Goal: Use online tool/utility: Utilize a website feature to perform a specific function

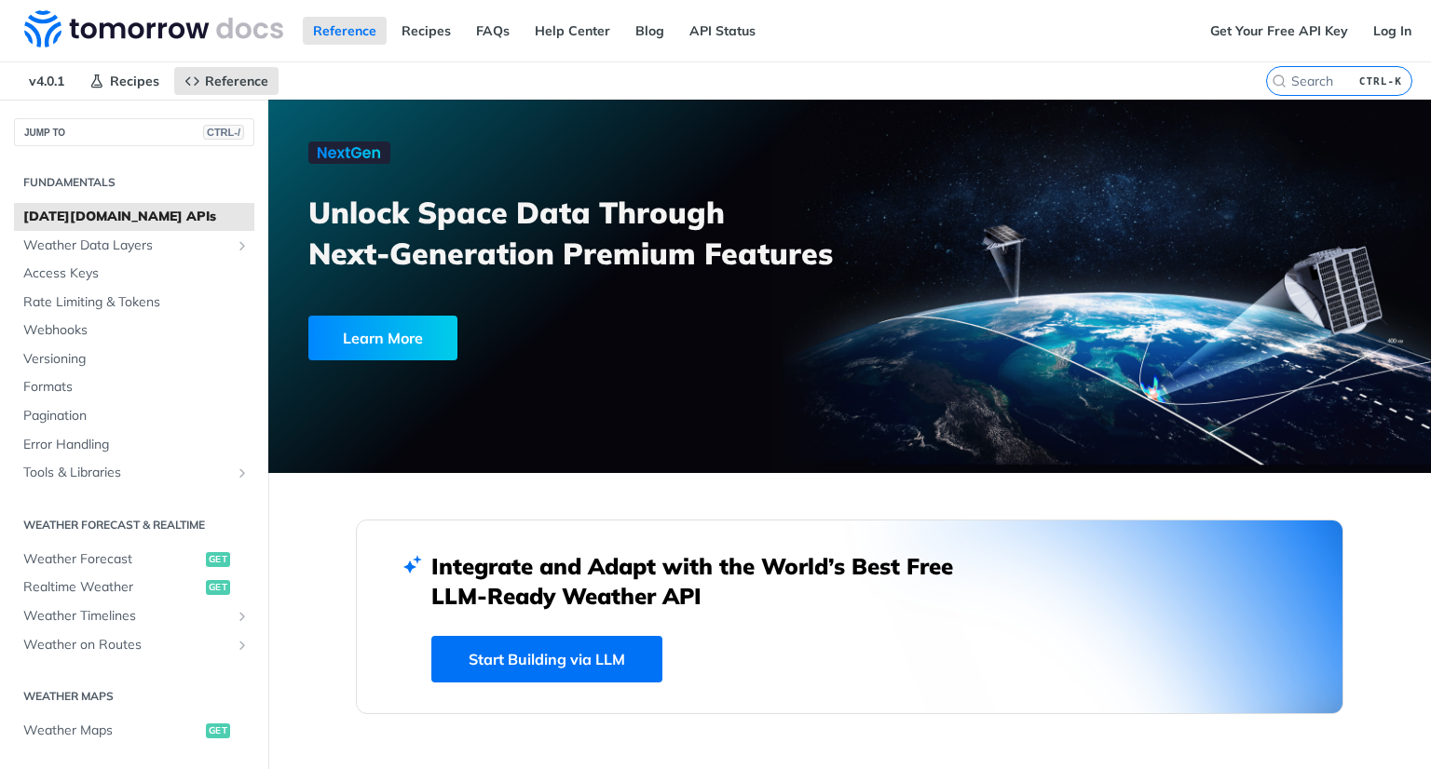
scroll to position [248, 0]
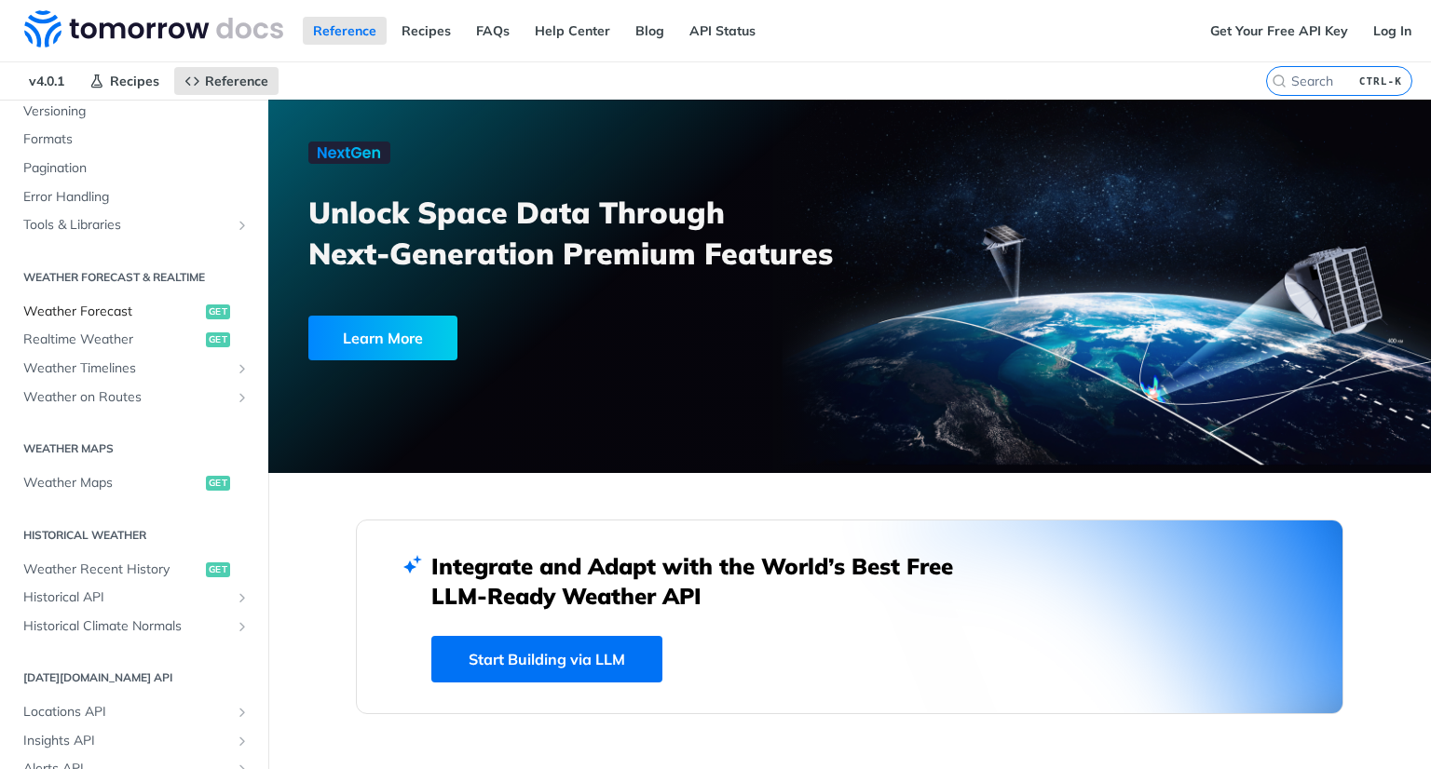
click at [75, 307] on span "Weather Forecast" at bounding box center [112, 312] width 178 height 19
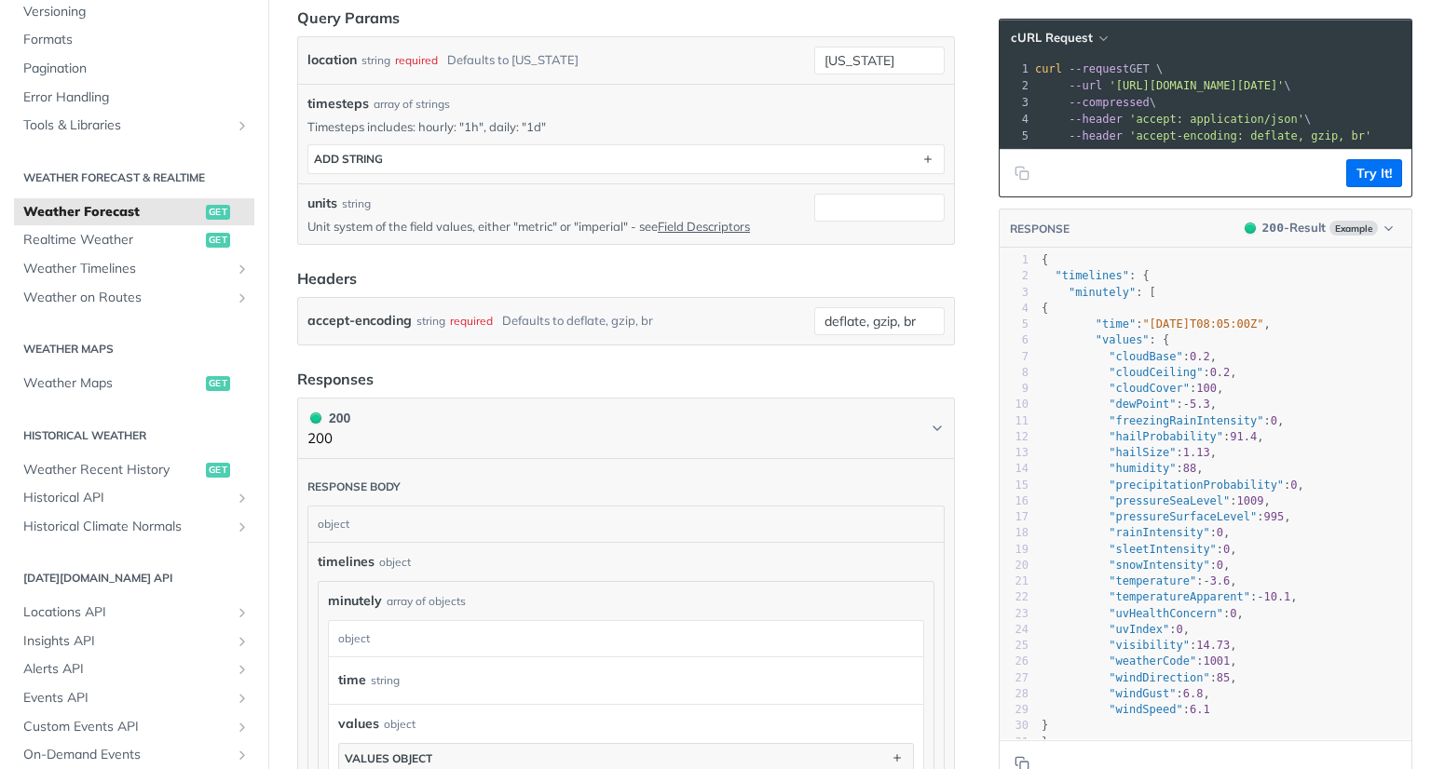
scroll to position [588, 0]
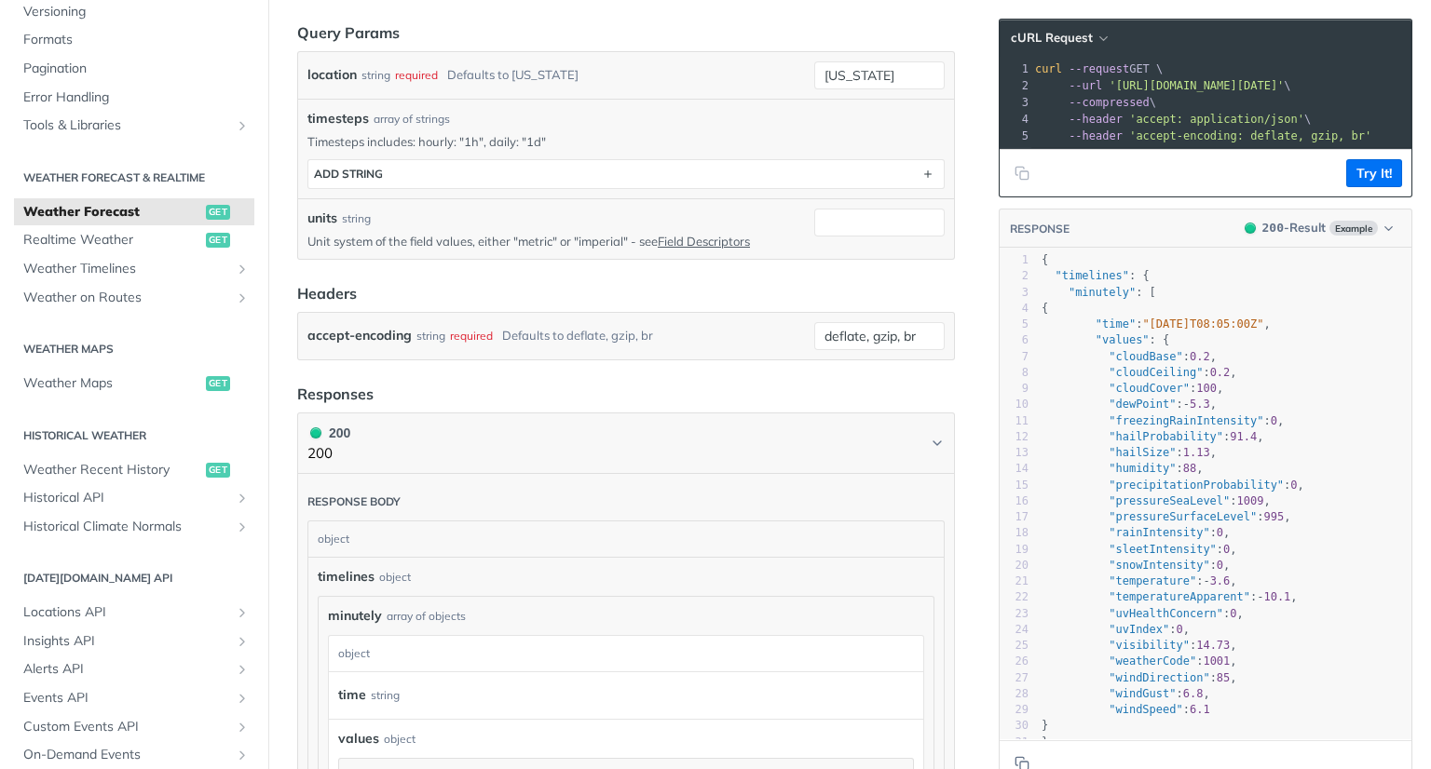
click at [1159, 105] on pre "--compressed \" at bounding box center [1297, 102] width 532 height 17
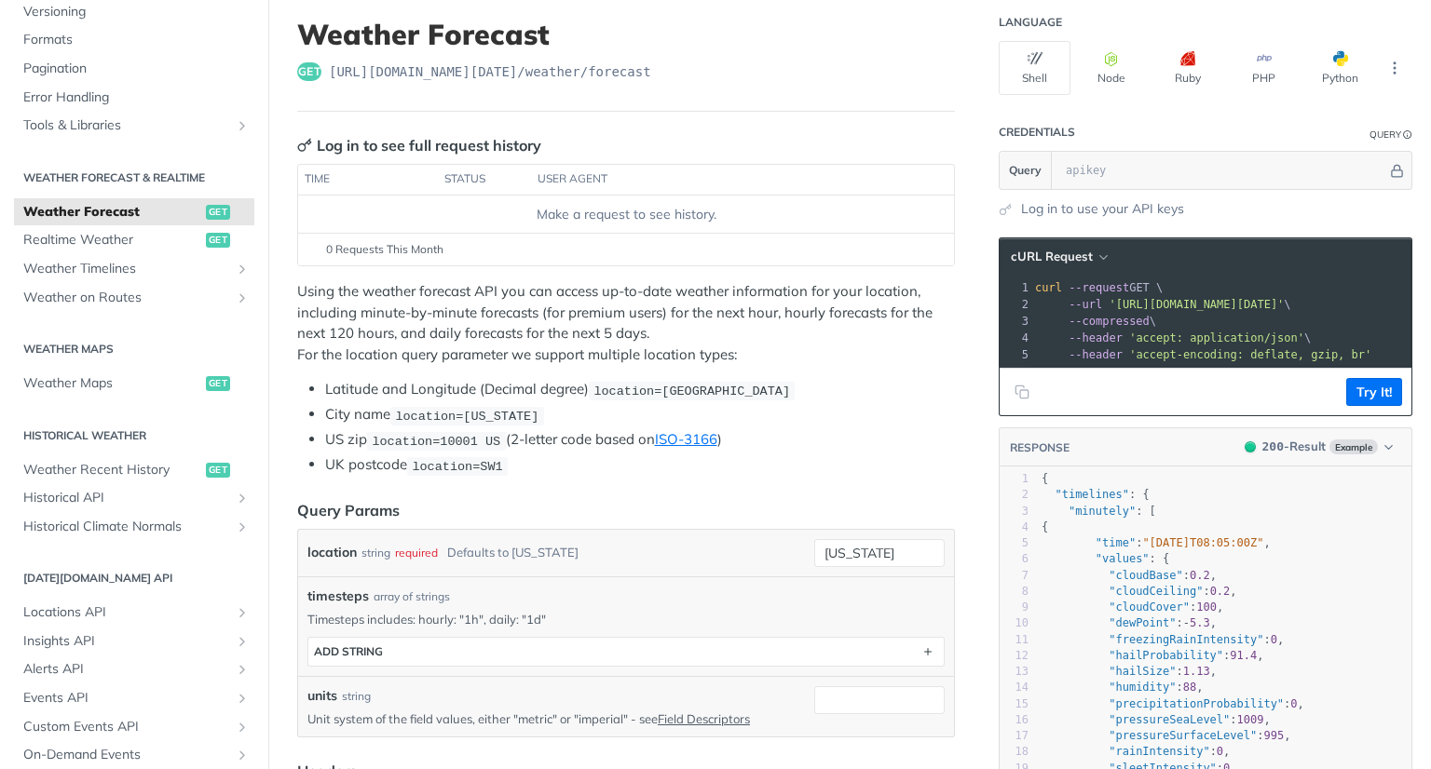
scroll to position [110, 0]
click at [541, 328] on p "Using the weather forecast API you can access up-to-date weather information fo…" at bounding box center [626, 323] width 658 height 84
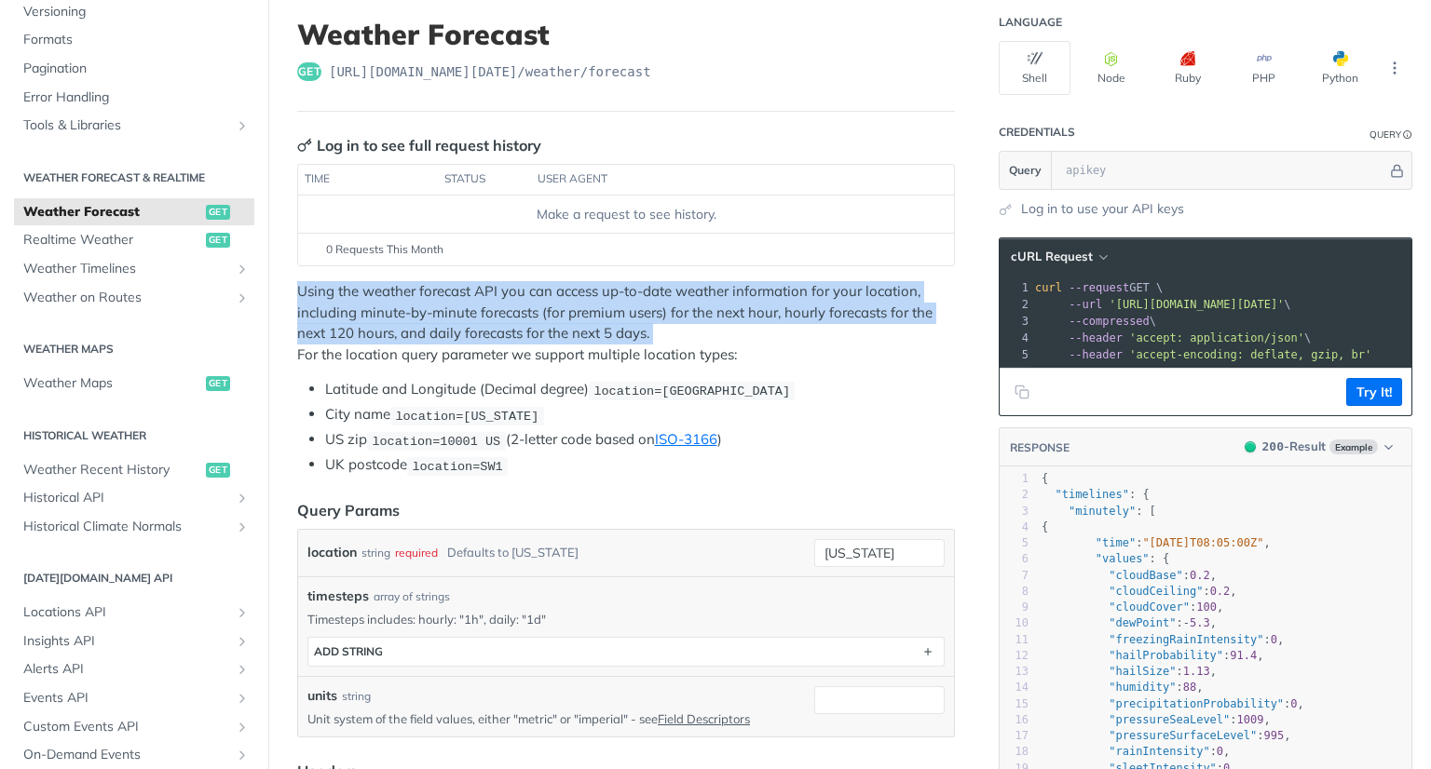
click at [541, 328] on p "Using the weather forecast API you can access up-to-date weather information fo…" at bounding box center [626, 323] width 658 height 84
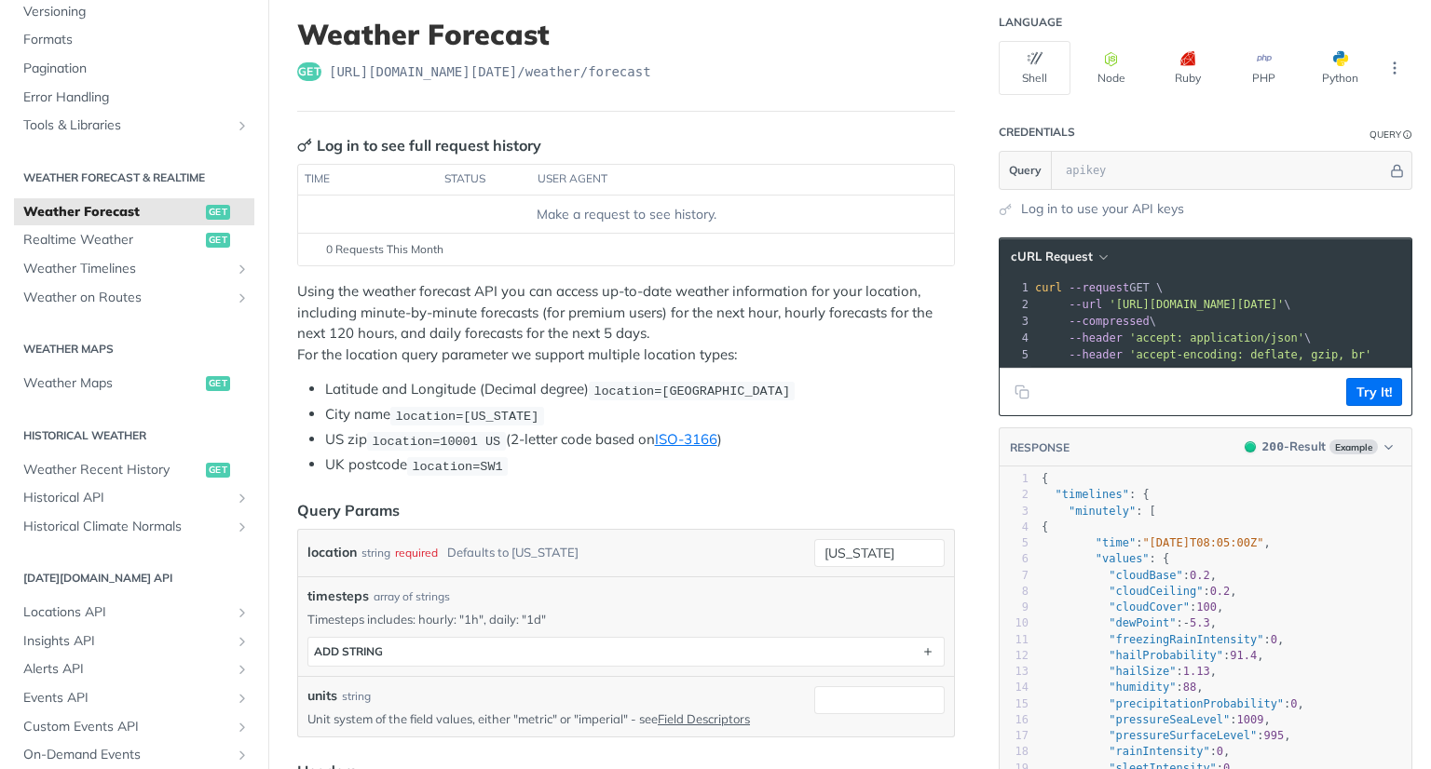
click at [686, 329] on p "Using the weather forecast API you can access up-to-date weather information fo…" at bounding box center [626, 323] width 658 height 84
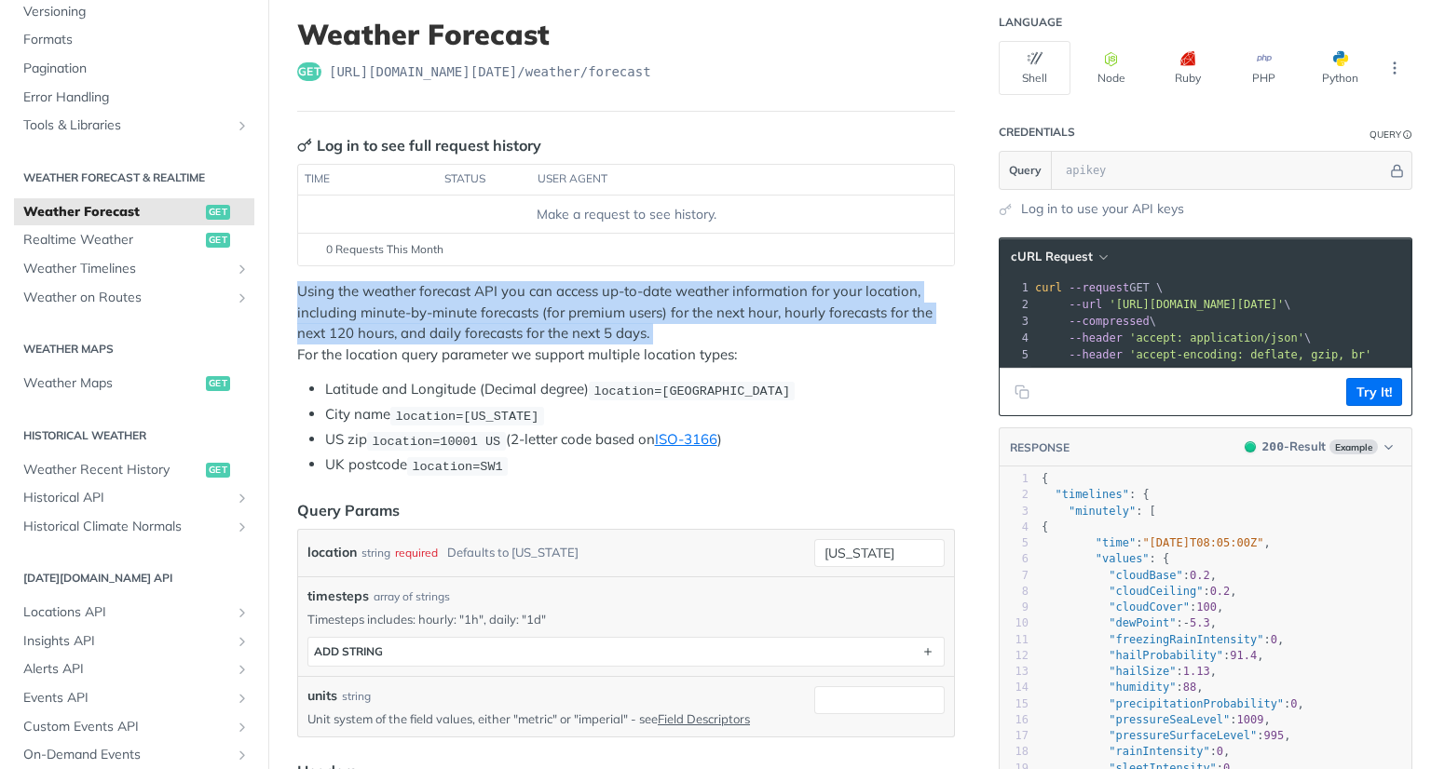
click at [686, 329] on p "Using the weather forecast API you can access up-to-date weather information fo…" at bounding box center [626, 323] width 658 height 84
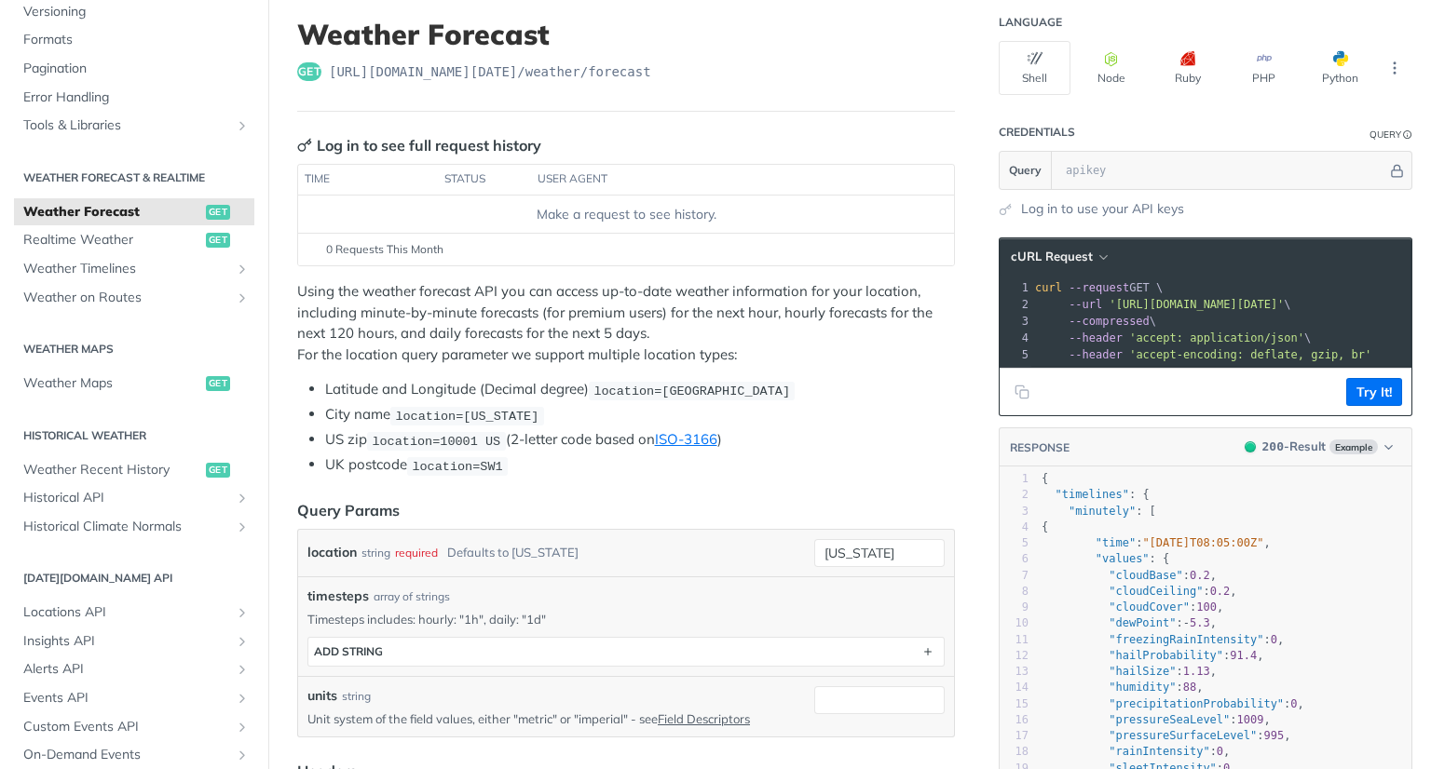
click at [762, 354] on p "Using the weather forecast API you can access up-to-date weather information fo…" at bounding box center [626, 323] width 658 height 84
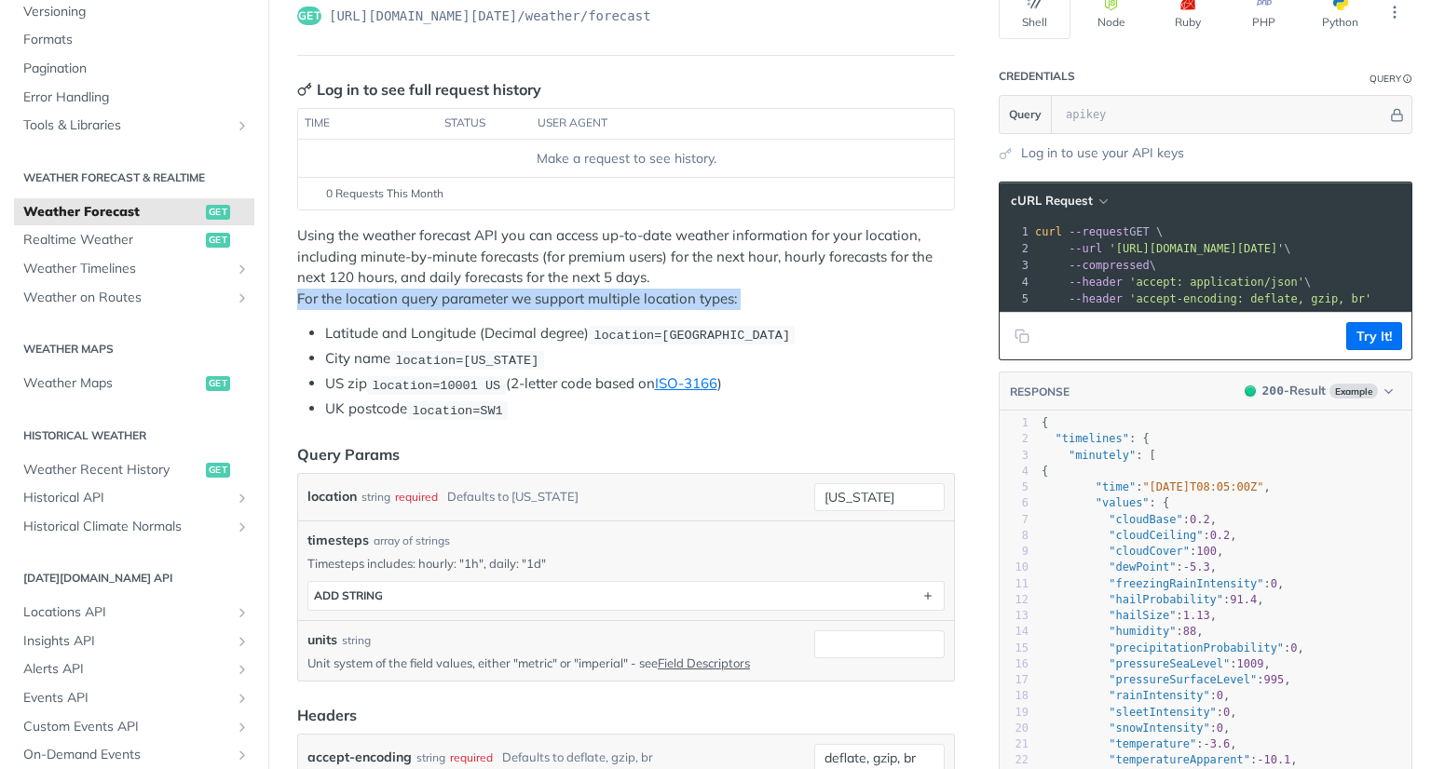
scroll to position [181, 0]
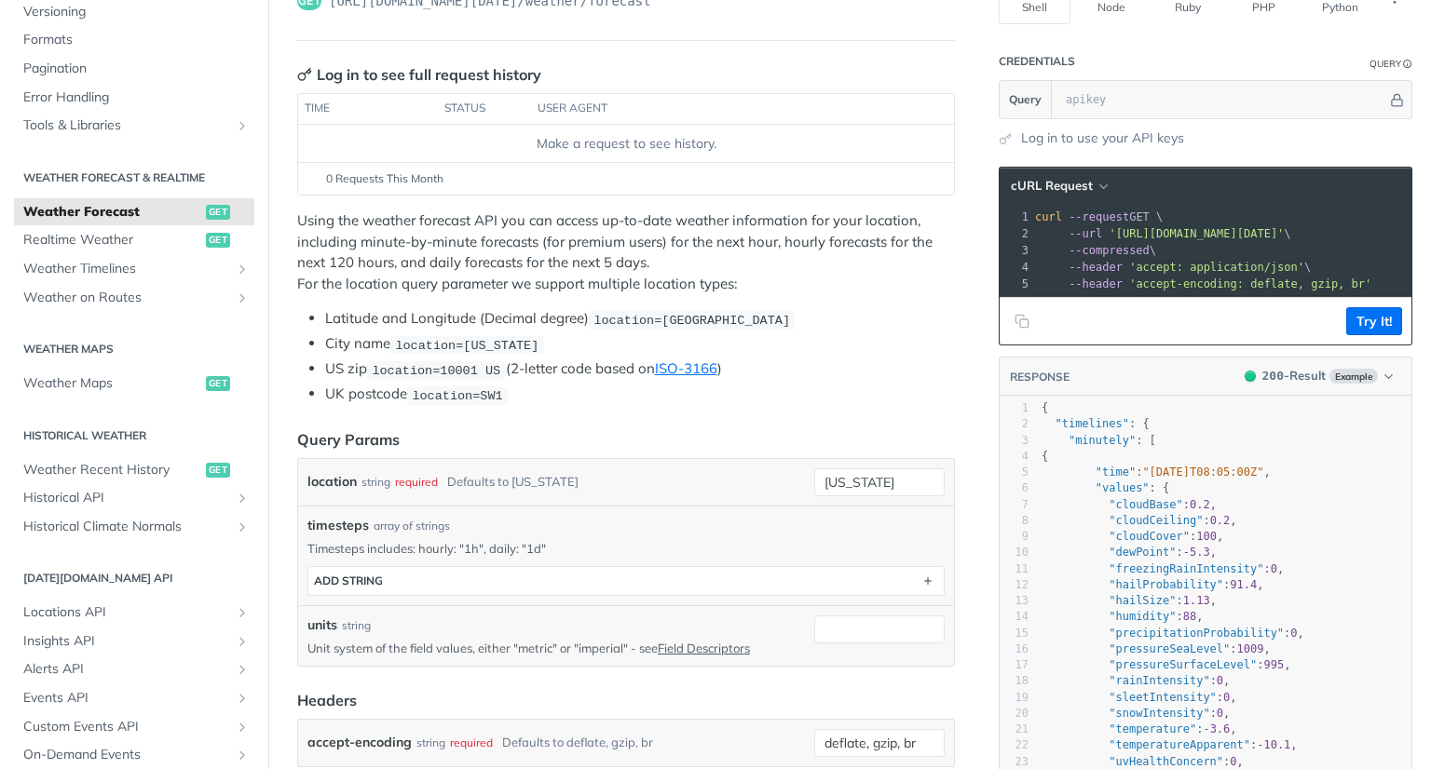
click at [707, 388] on li "UK postcode location=SW1" at bounding box center [640, 394] width 630 height 21
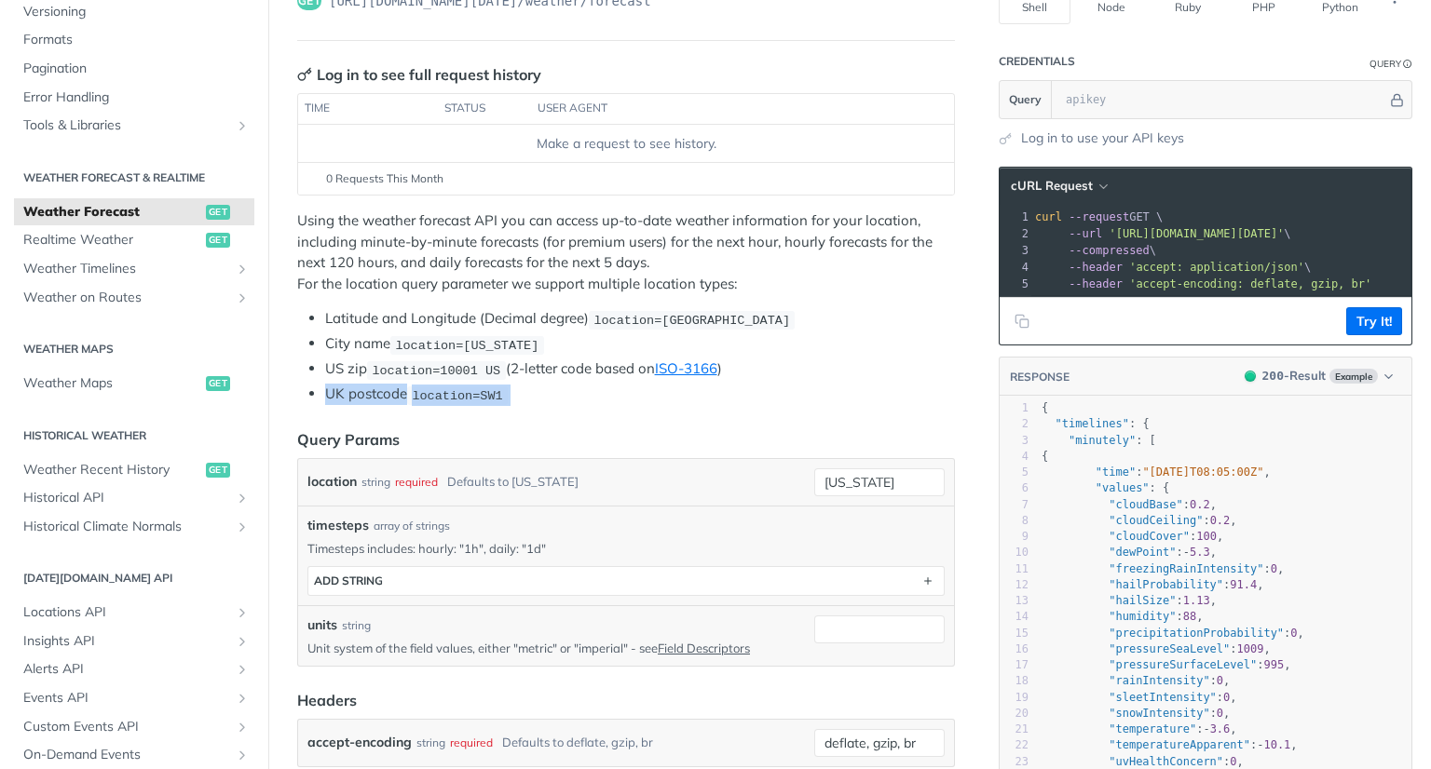
click at [707, 388] on li "UK postcode location=SW1" at bounding box center [640, 394] width 630 height 21
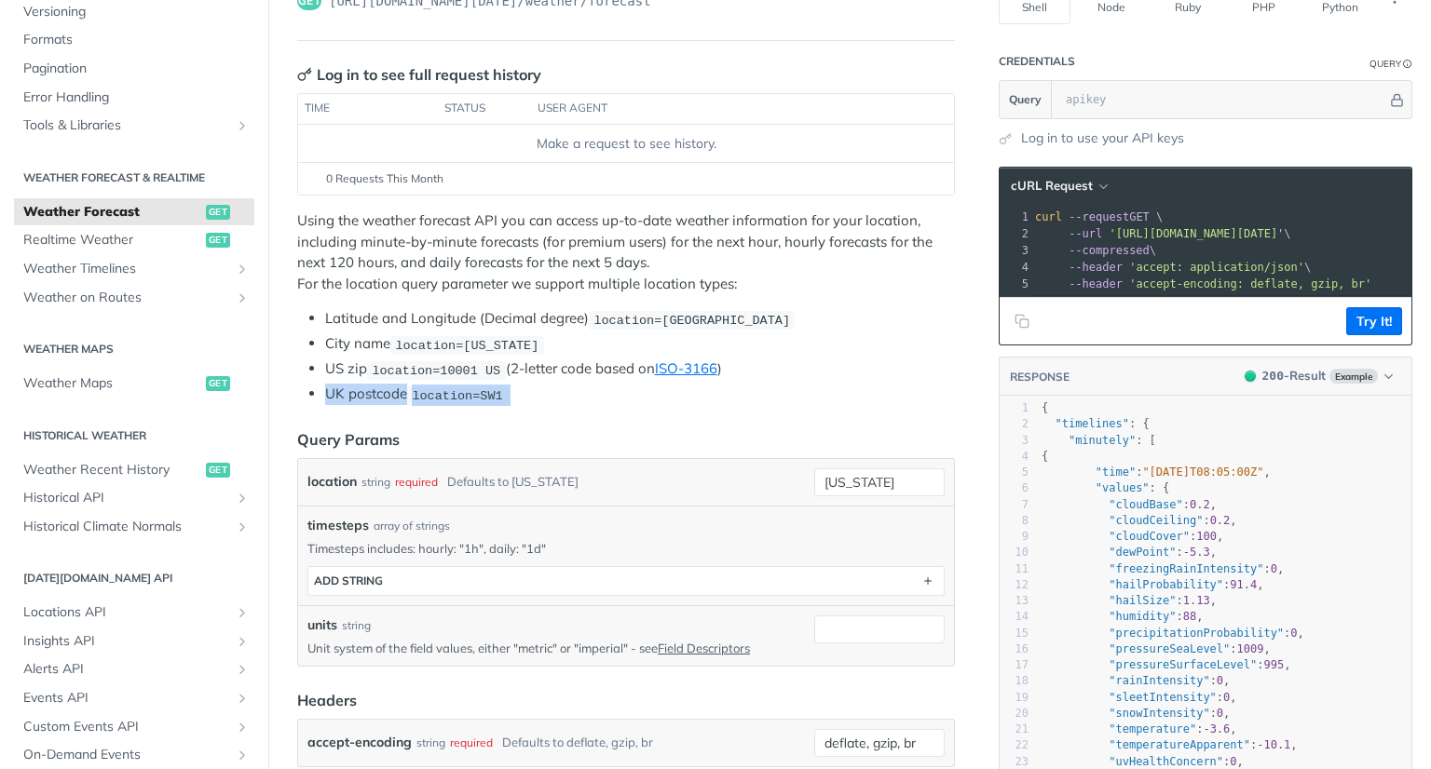
click at [707, 388] on li "UK postcode location=SW1" at bounding box center [640, 394] width 630 height 21
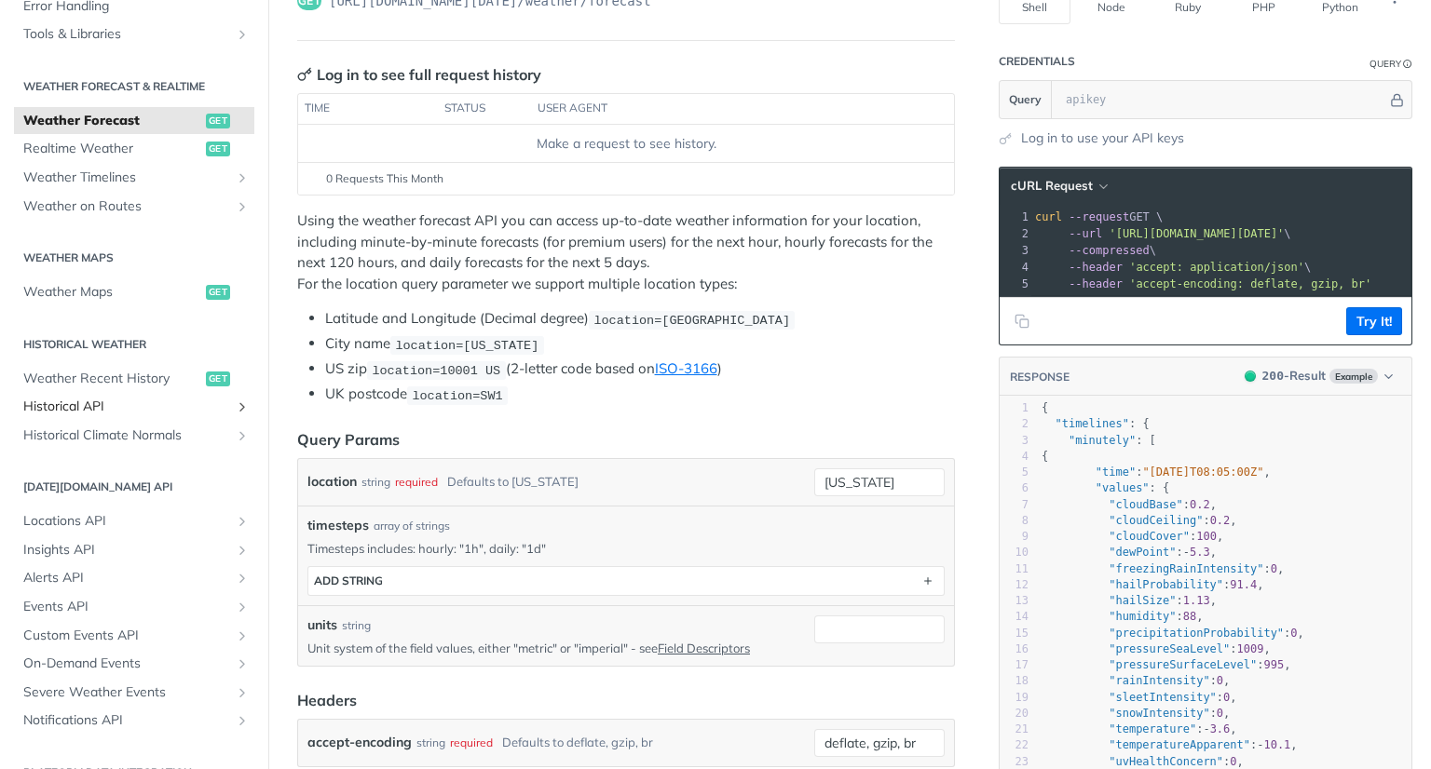
scroll to position [305, 0]
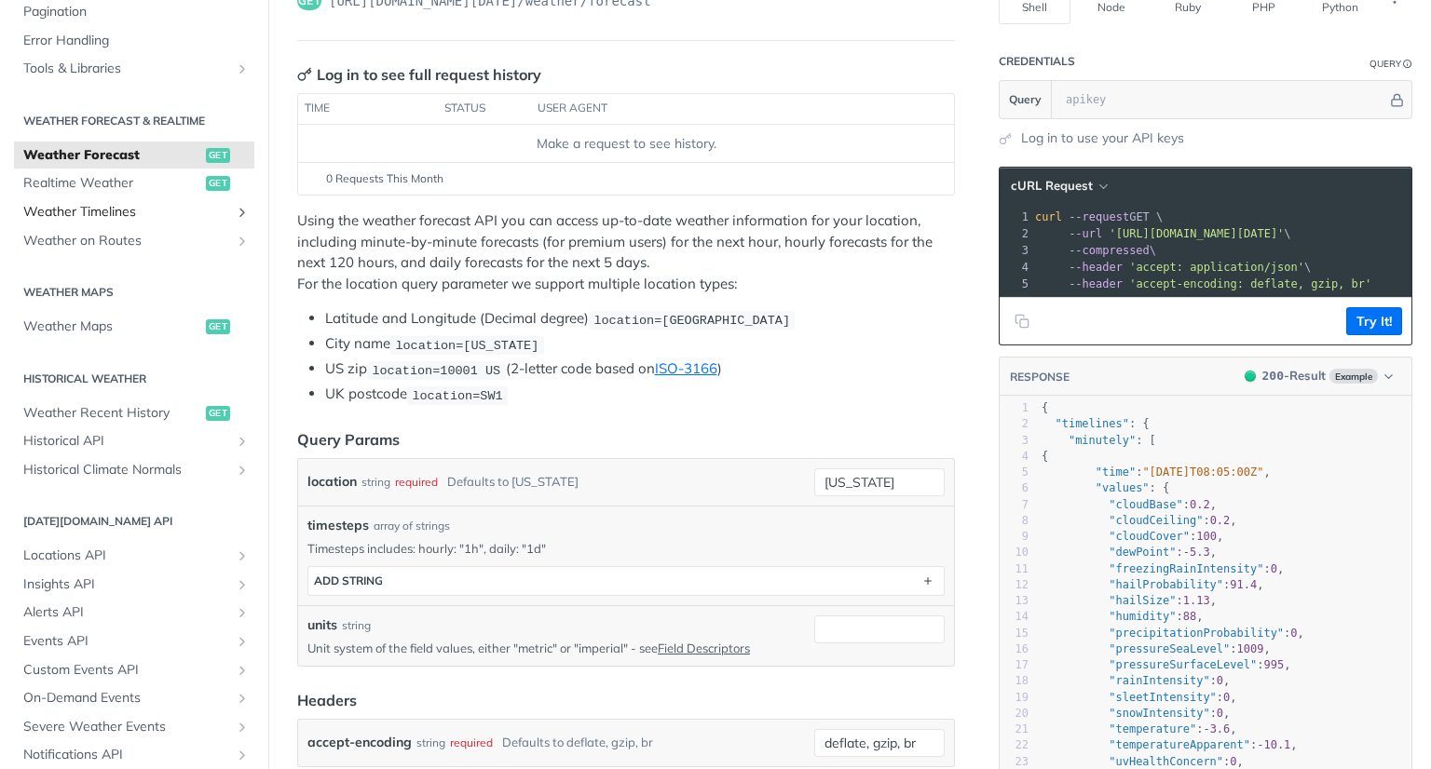
click at [91, 217] on span "Weather Timelines" at bounding box center [126, 212] width 207 height 19
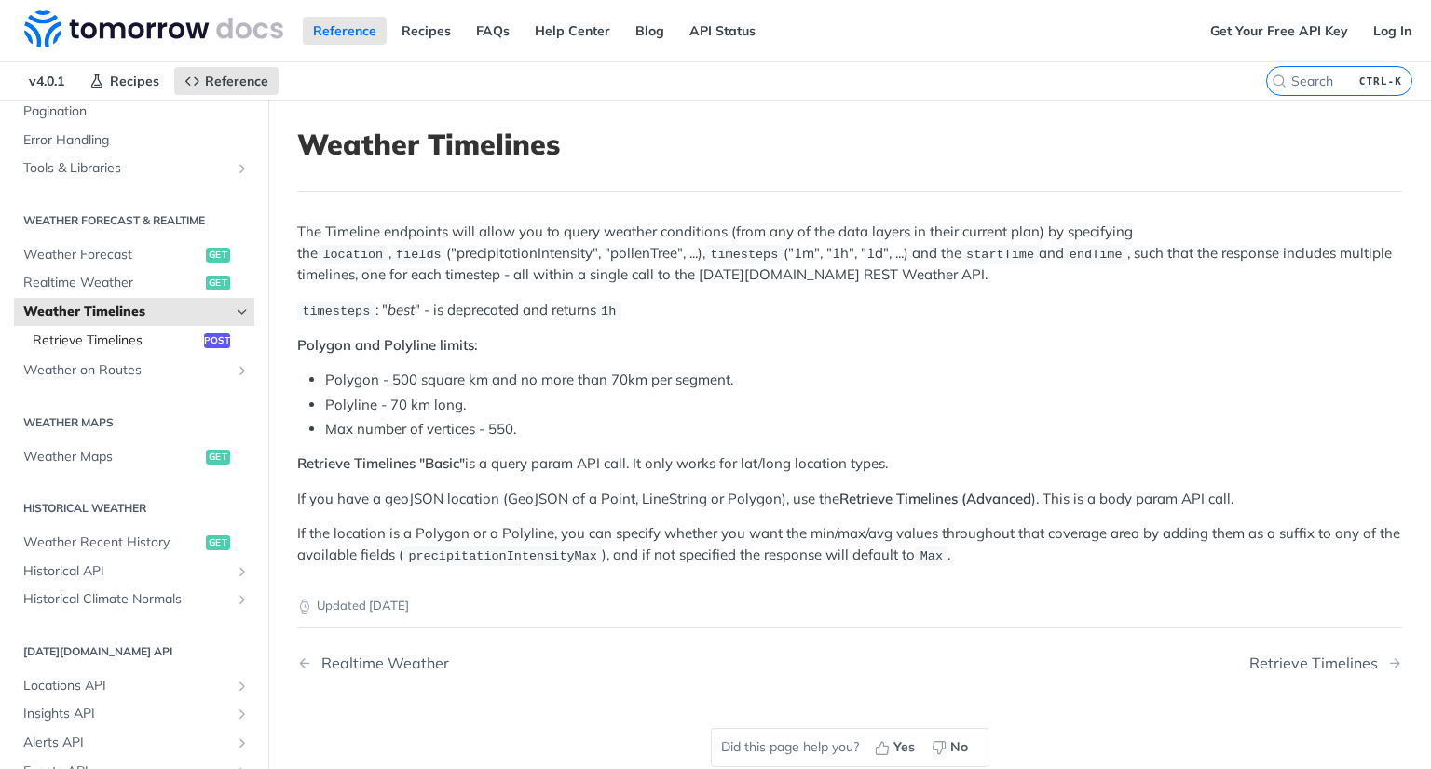
click at [130, 348] on link "Retrieve Timelines post" at bounding box center [138, 341] width 231 height 28
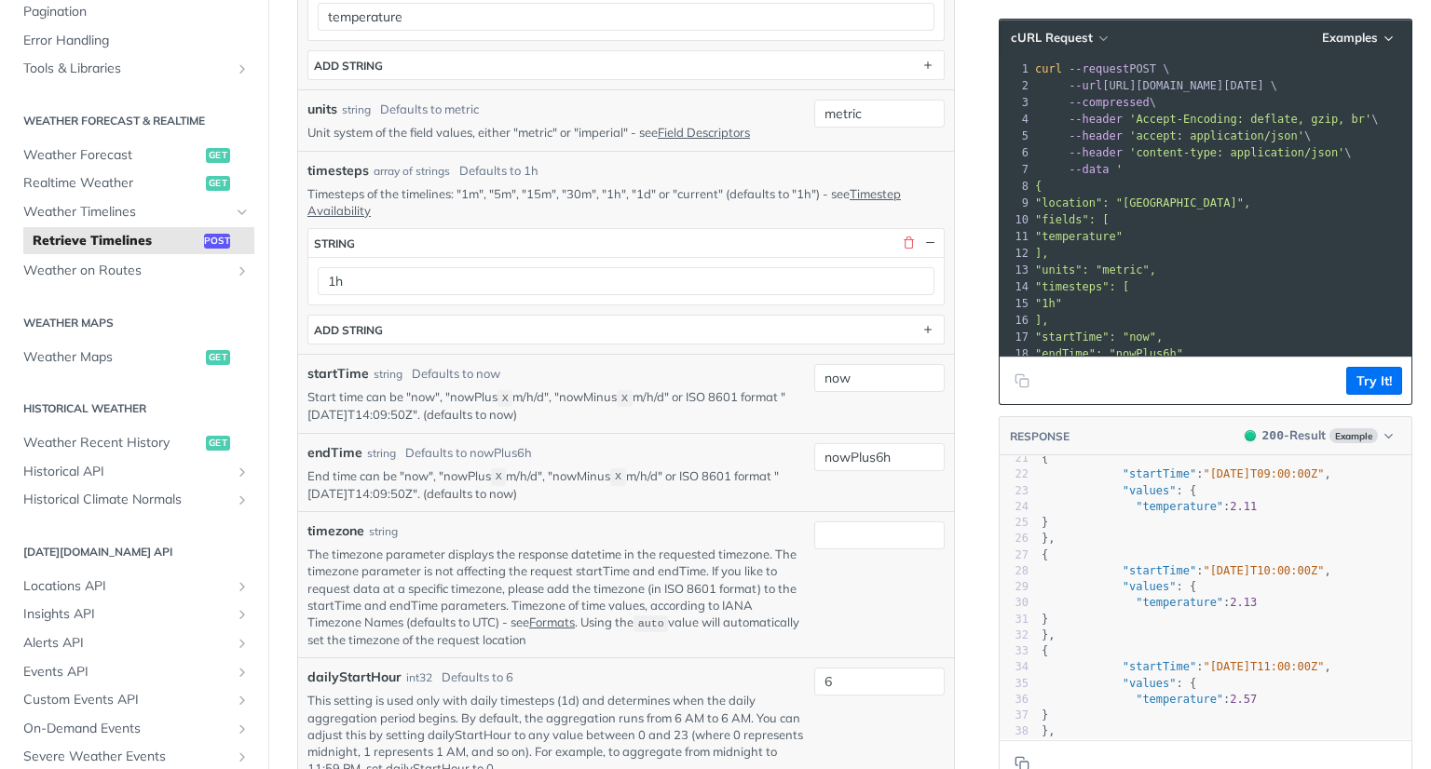
scroll to position [363, 0]
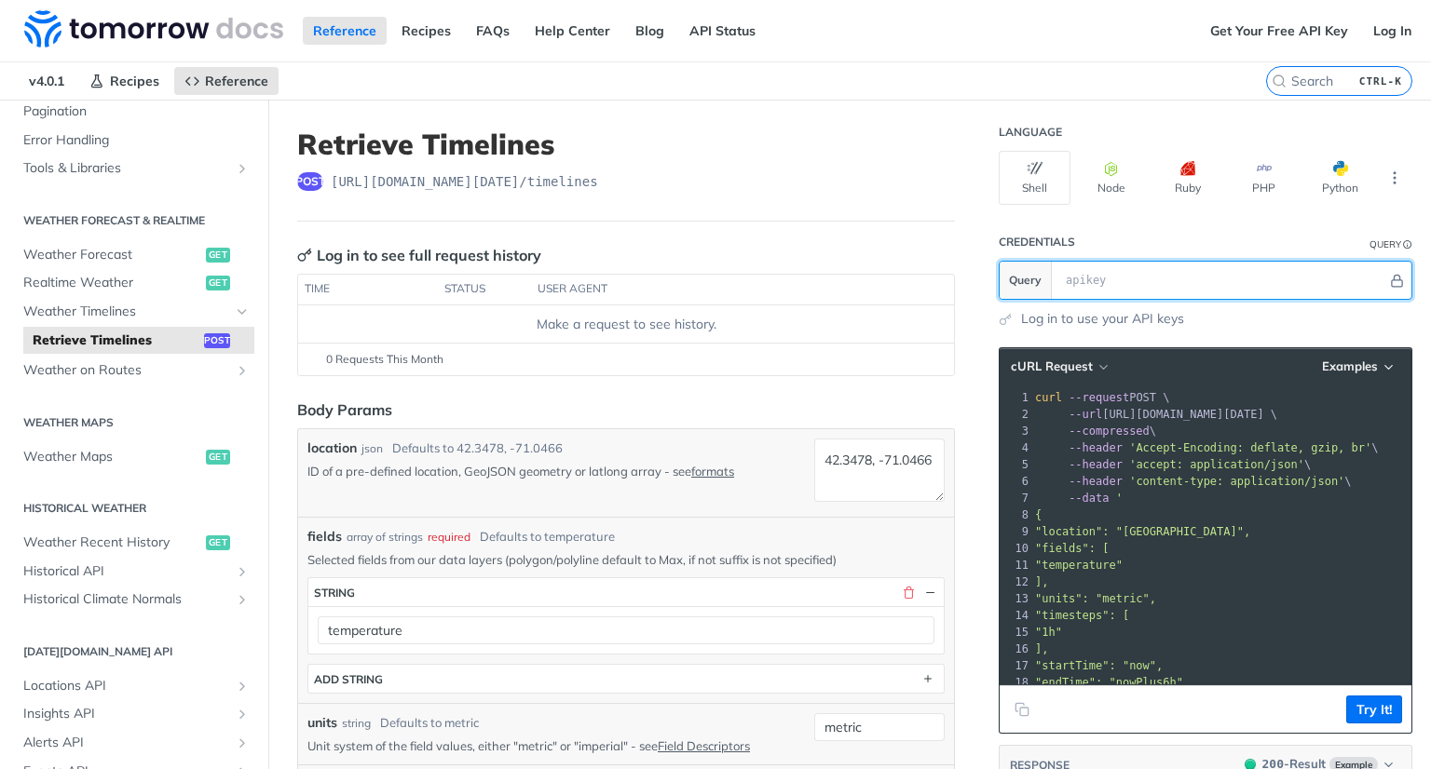
click at [1268, 288] on input "text" at bounding box center [1221, 280] width 331 height 37
paste input "[SECURITY_DATA]"
type input "[SECURITY_DATA]"
paste input "bn8uV01q1ku03l0G62LncpICPnRE2wJ5"
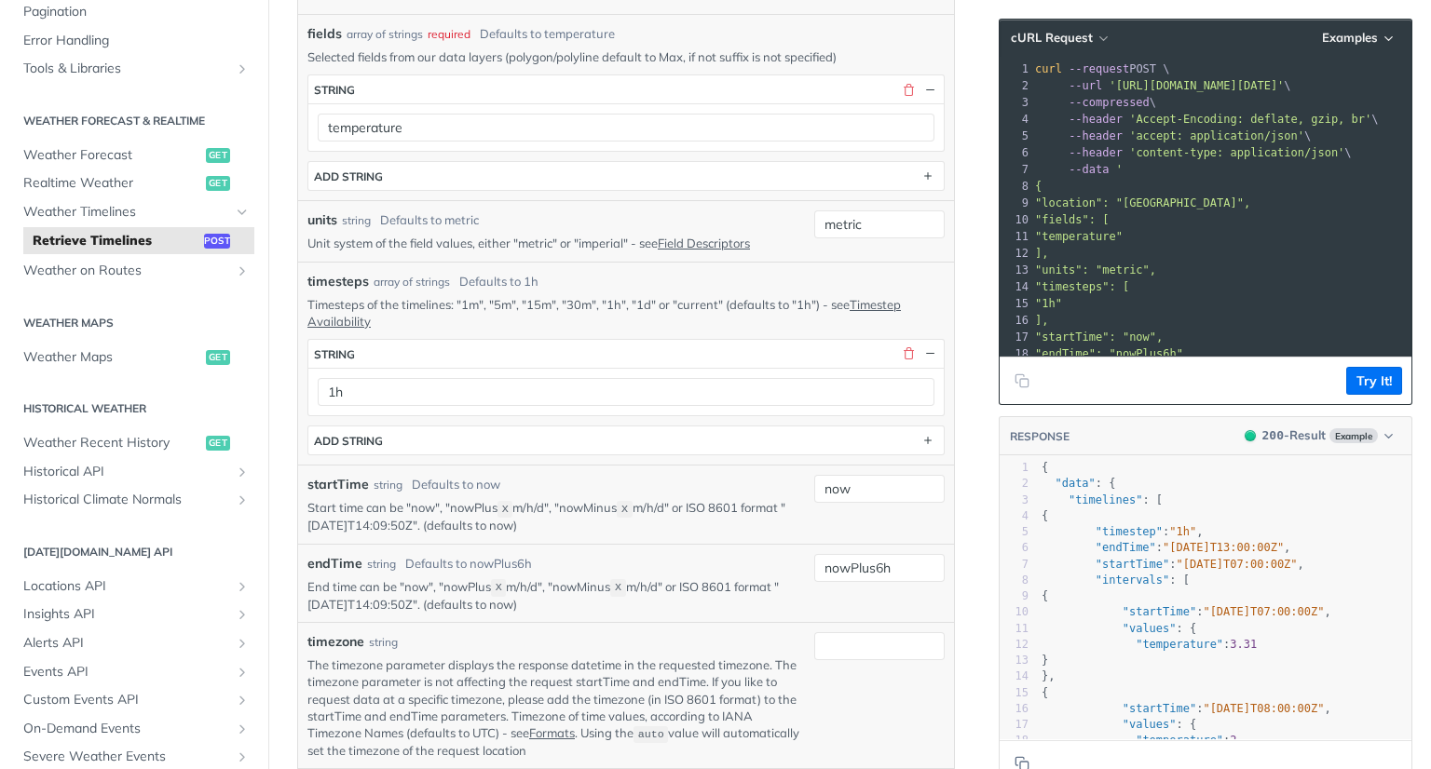
scroll to position [514, 0]
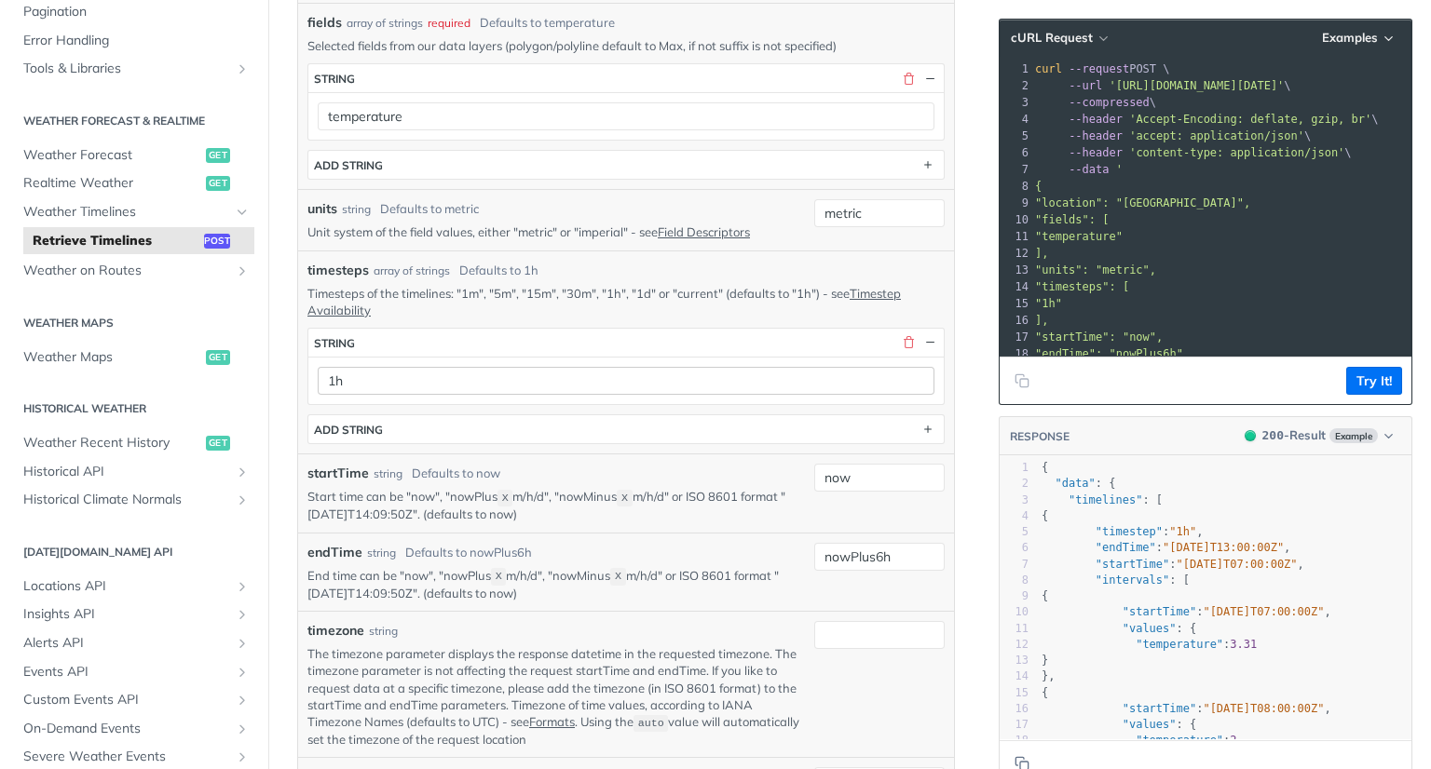
type input "bn8uV01q1ku03l0G62LncpICPnRE2wJ5"
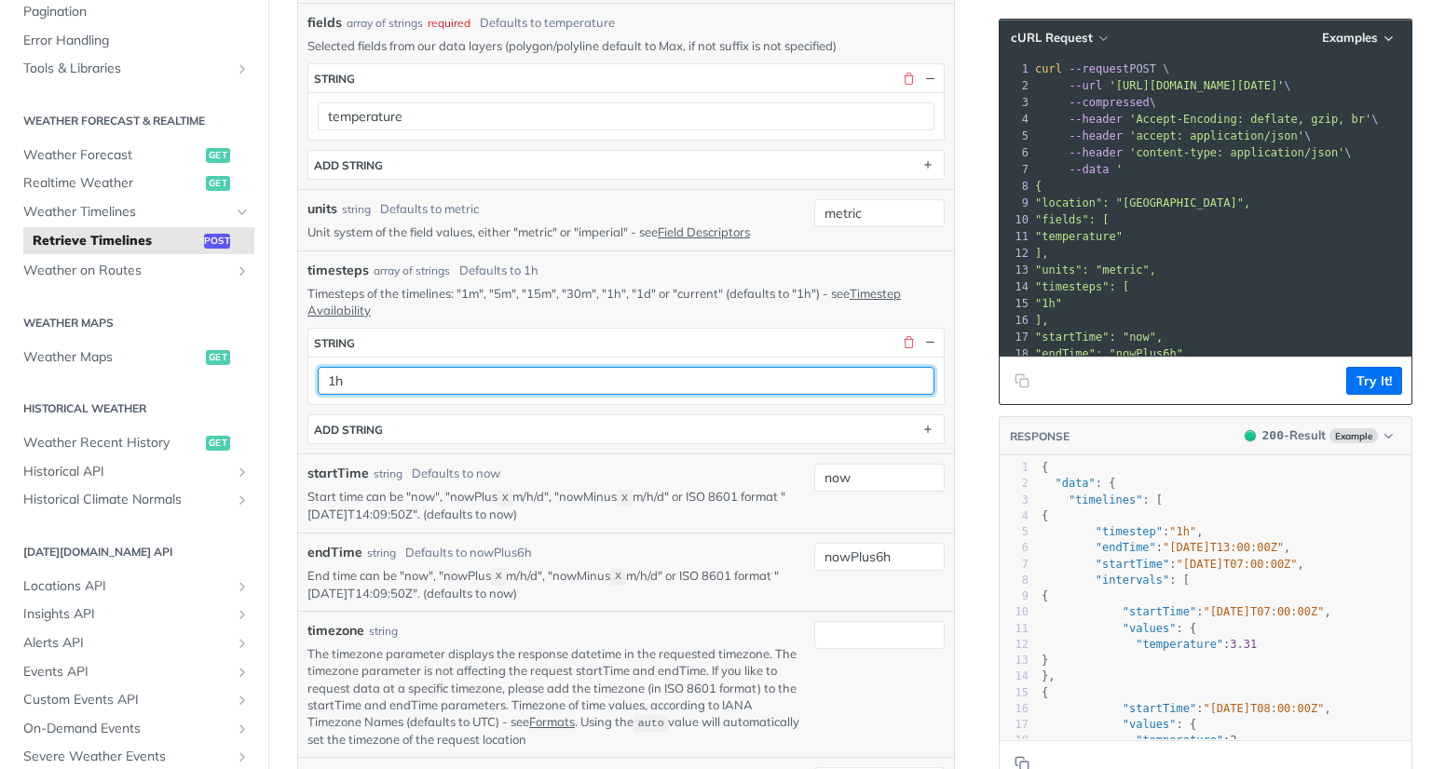
click at [446, 383] on input "1h" at bounding box center [626, 381] width 617 height 28
type input "1d"
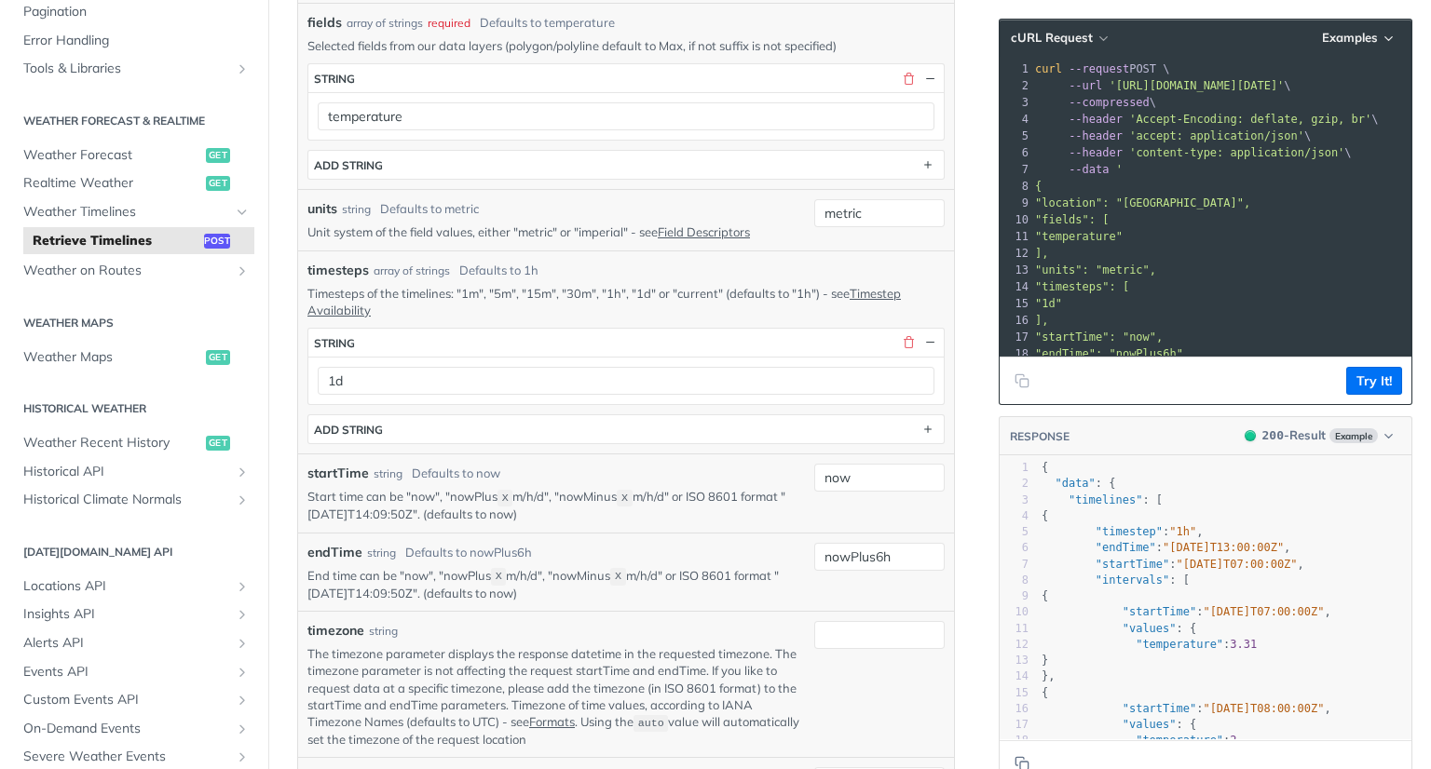
click at [602, 493] on p "Start time can be "now", "nowPlus X m/h/d", "nowMinus X m/h/d" or ISO 8601 form…" at bounding box center [556, 505] width 499 height 35
click at [1346, 379] on button "Try It!" at bounding box center [1374, 381] width 56 height 28
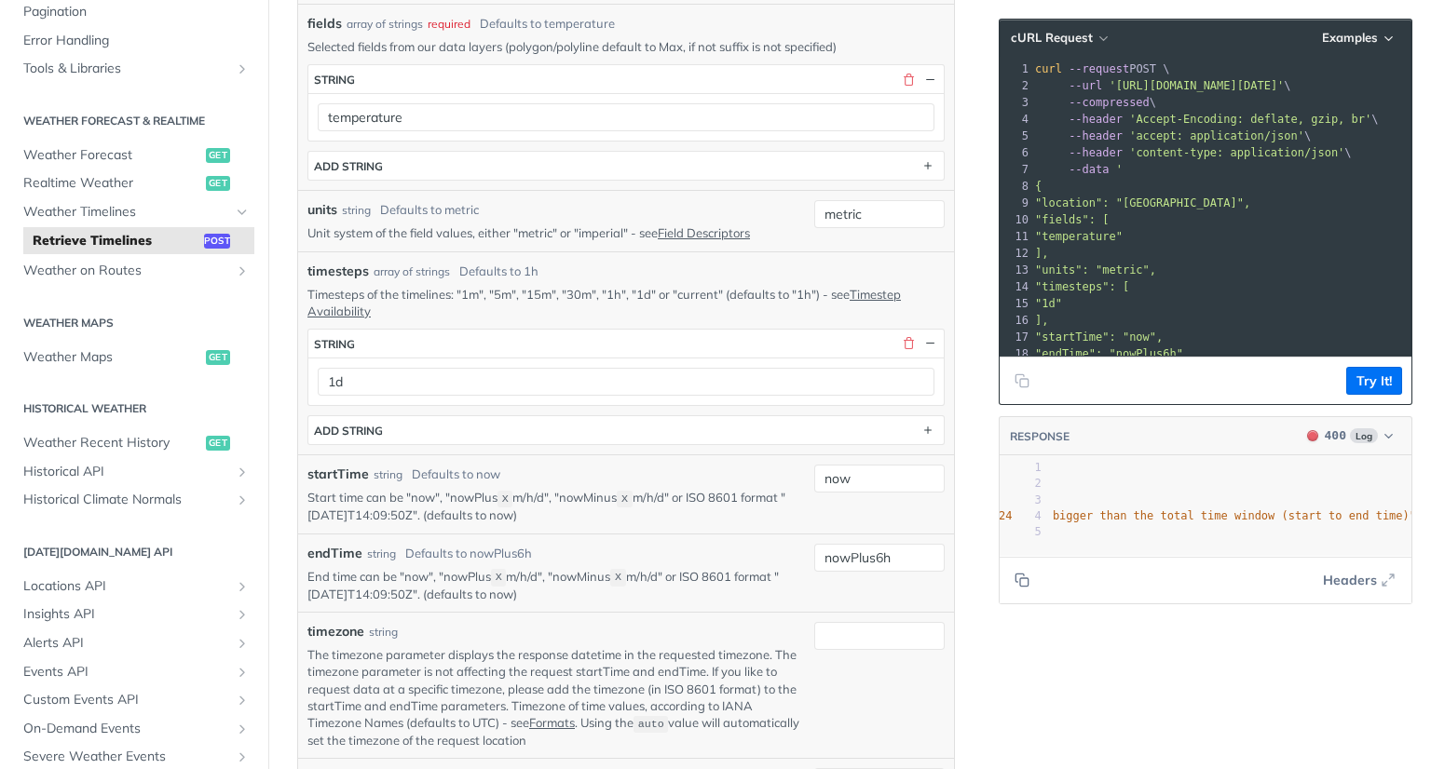
scroll to position [0, 246]
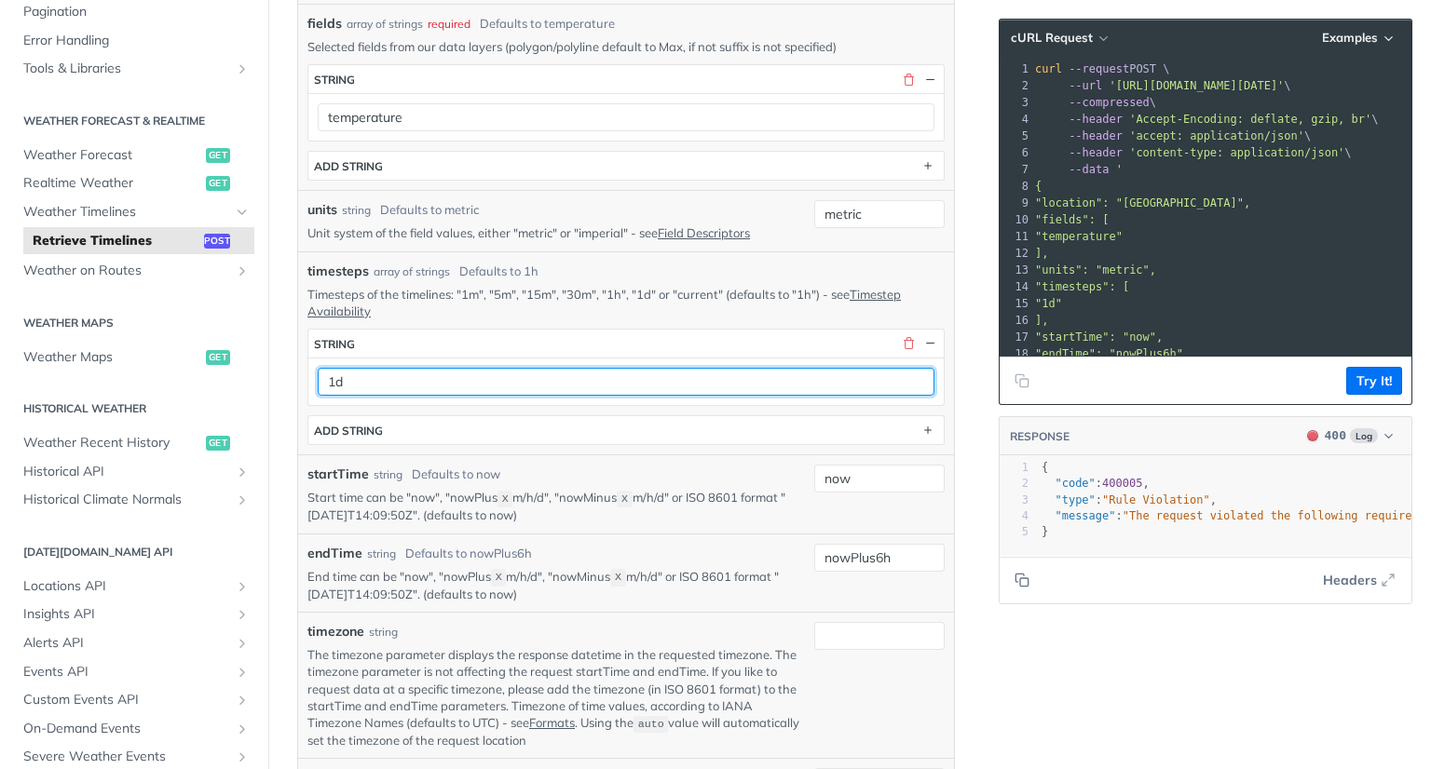
click at [531, 376] on input "1d" at bounding box center [626, 382] width 617 height 28
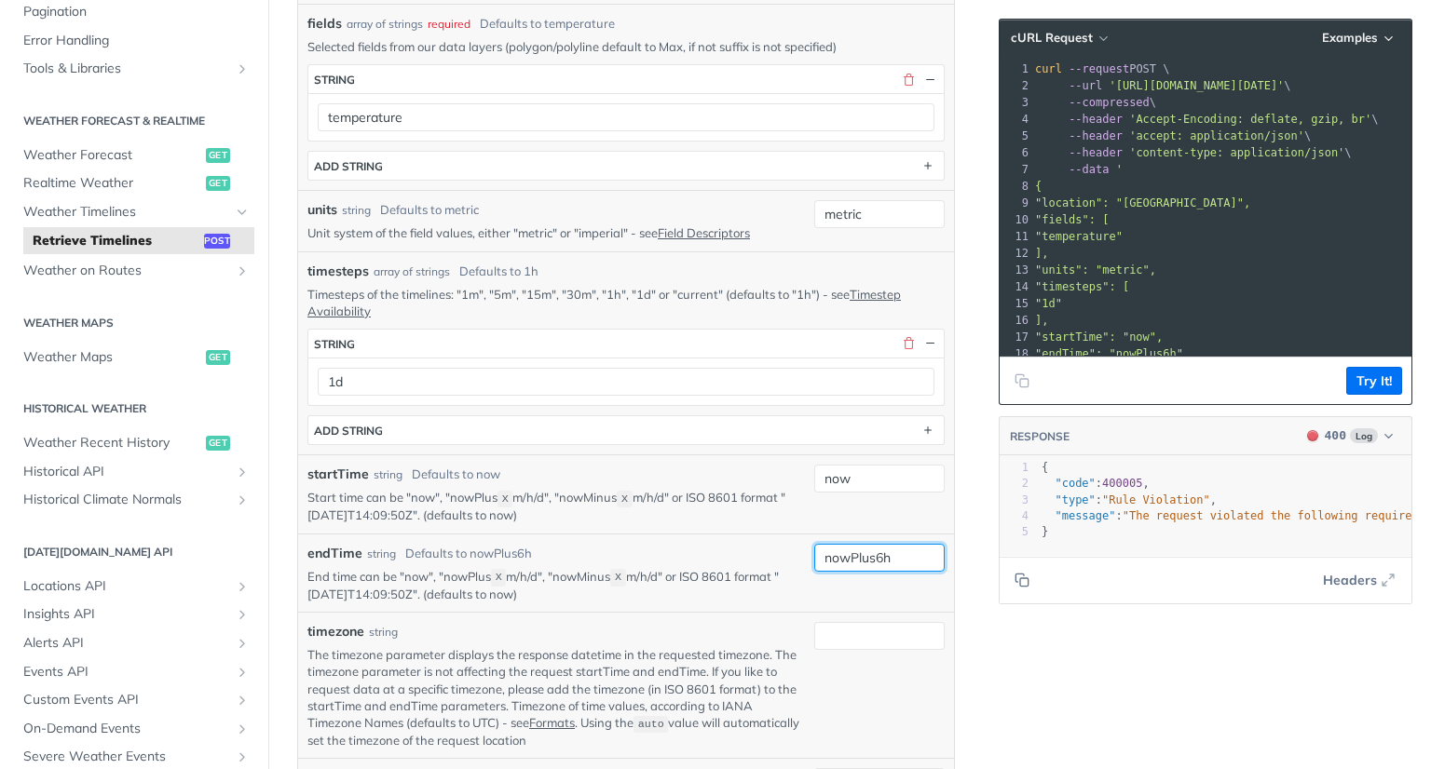
click at [860, 554] on input "nowPlus6h" at bounding box center [879, 558] width 130 height 28
click at [870, 559] on input "nowPlus6h" at bounding box center [879, 558] width 130 height 28
click at [592, 586] on p "End time can be "now", "nowPlus X m/h/d", "nowMinus X m/h/d" or ISO 8601 format…" at bounding box center [556, 585] width 499 height 35
click at [883, 548] on input "nowPlus6h" at bounding box center [879, 558] width 130 height 28
type input "nowPlus6d"
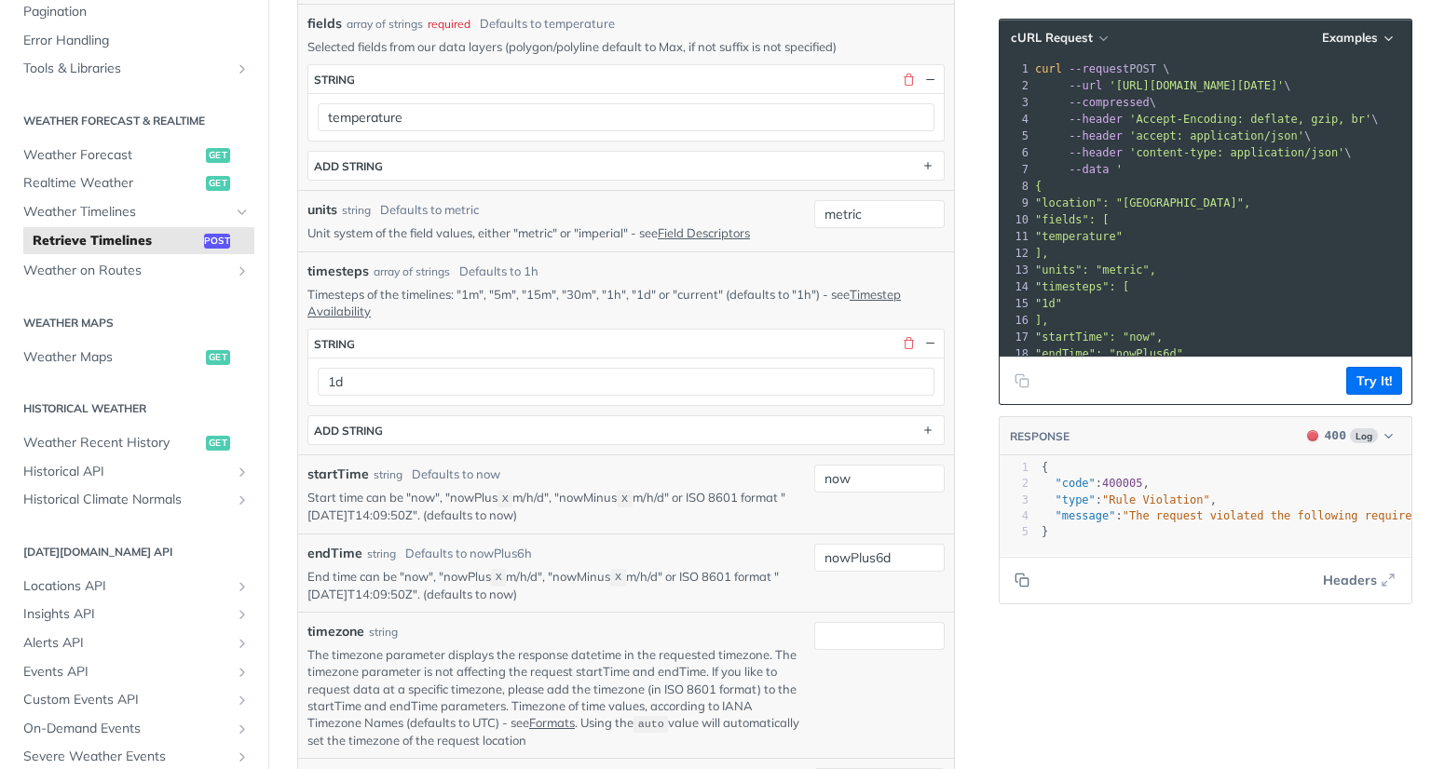
click at [1334, 399] on footer "Try It!" at bounding box center [1205, 380] width 412 height 47
click at [1357, 377] on button "Try It!" at bounding box center [1374, 381] width 56 height 28
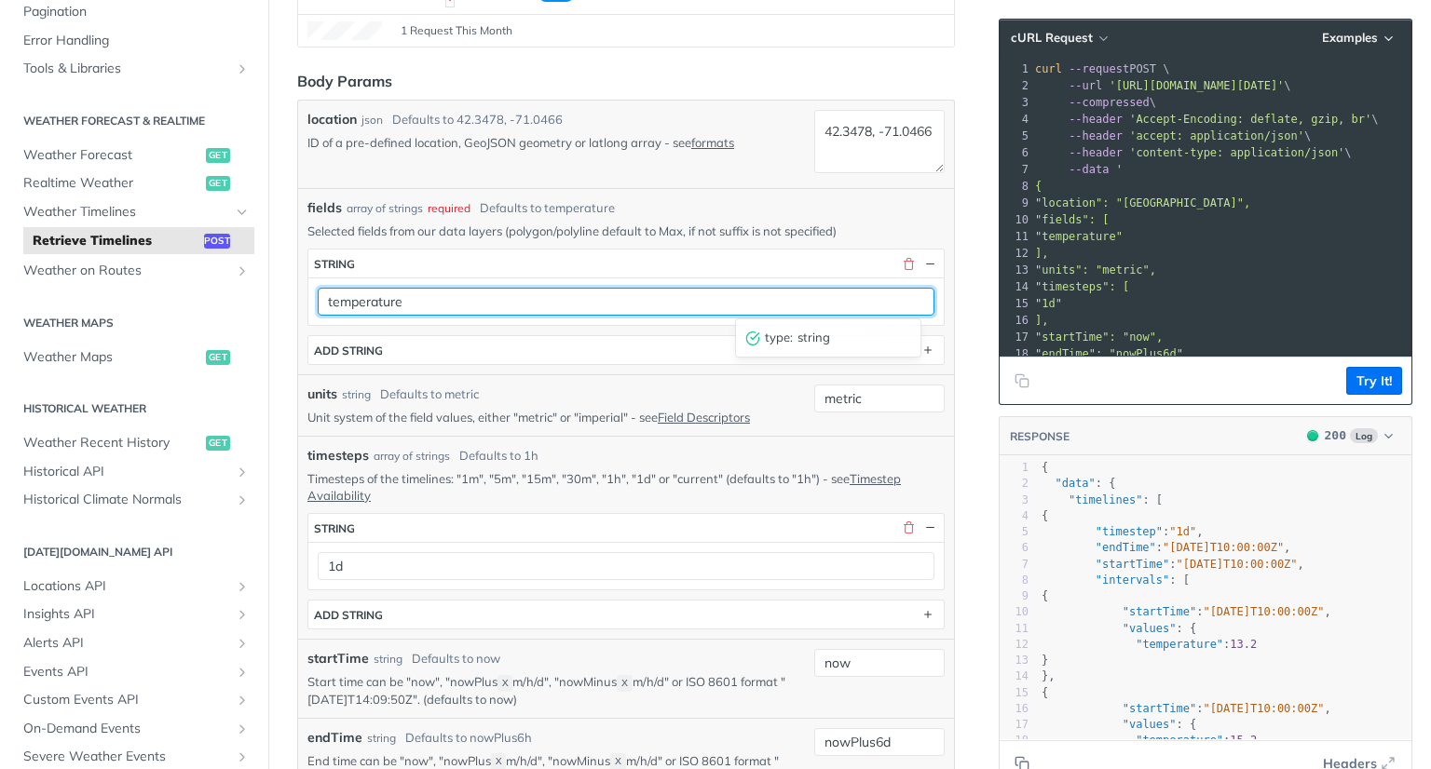
click at [505, 307] on input "temperature" at bounding box center [626, 302] width 617 height 28
type input "w"
type input "visibility"
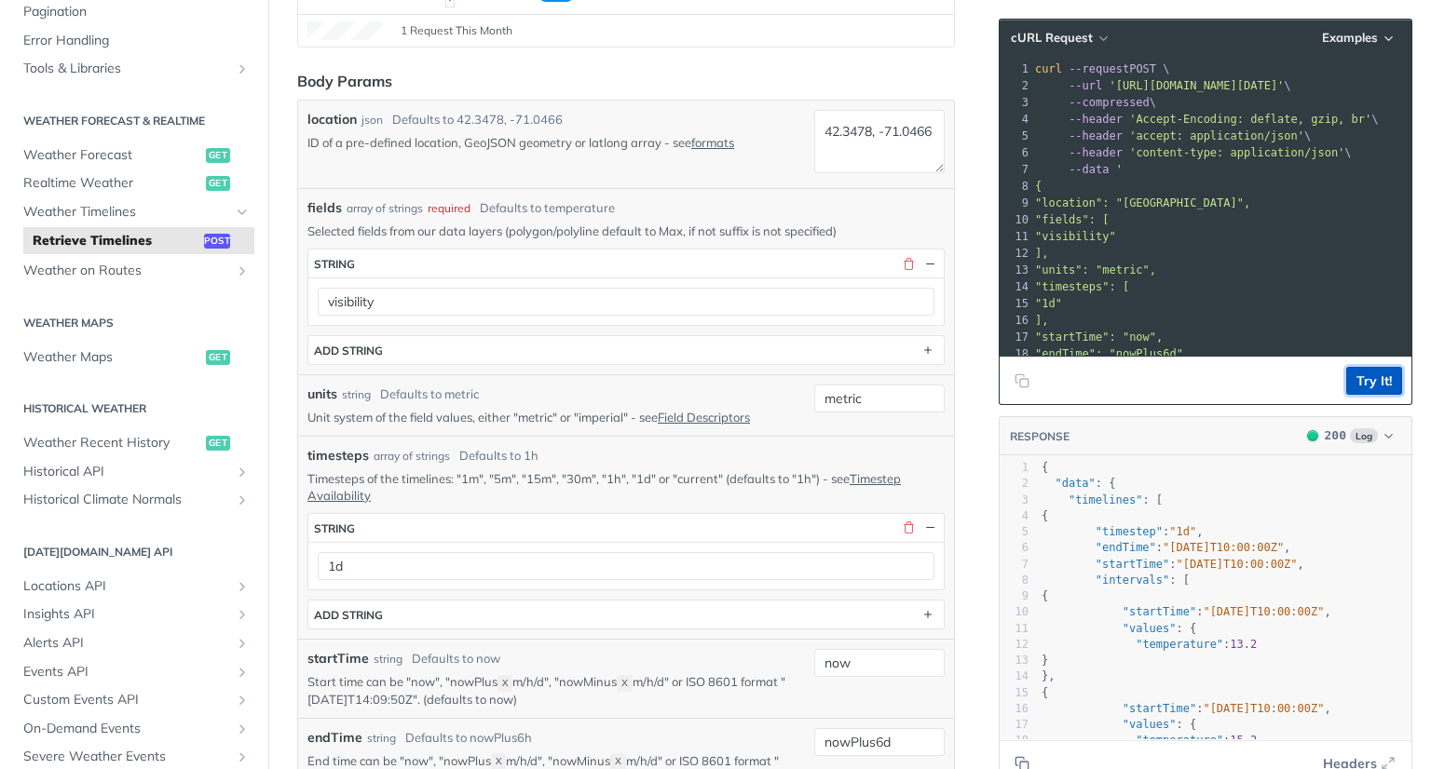
click at [1346, 373] on button "Try It!" at bounding box center [1374, 381] width 56 height 28
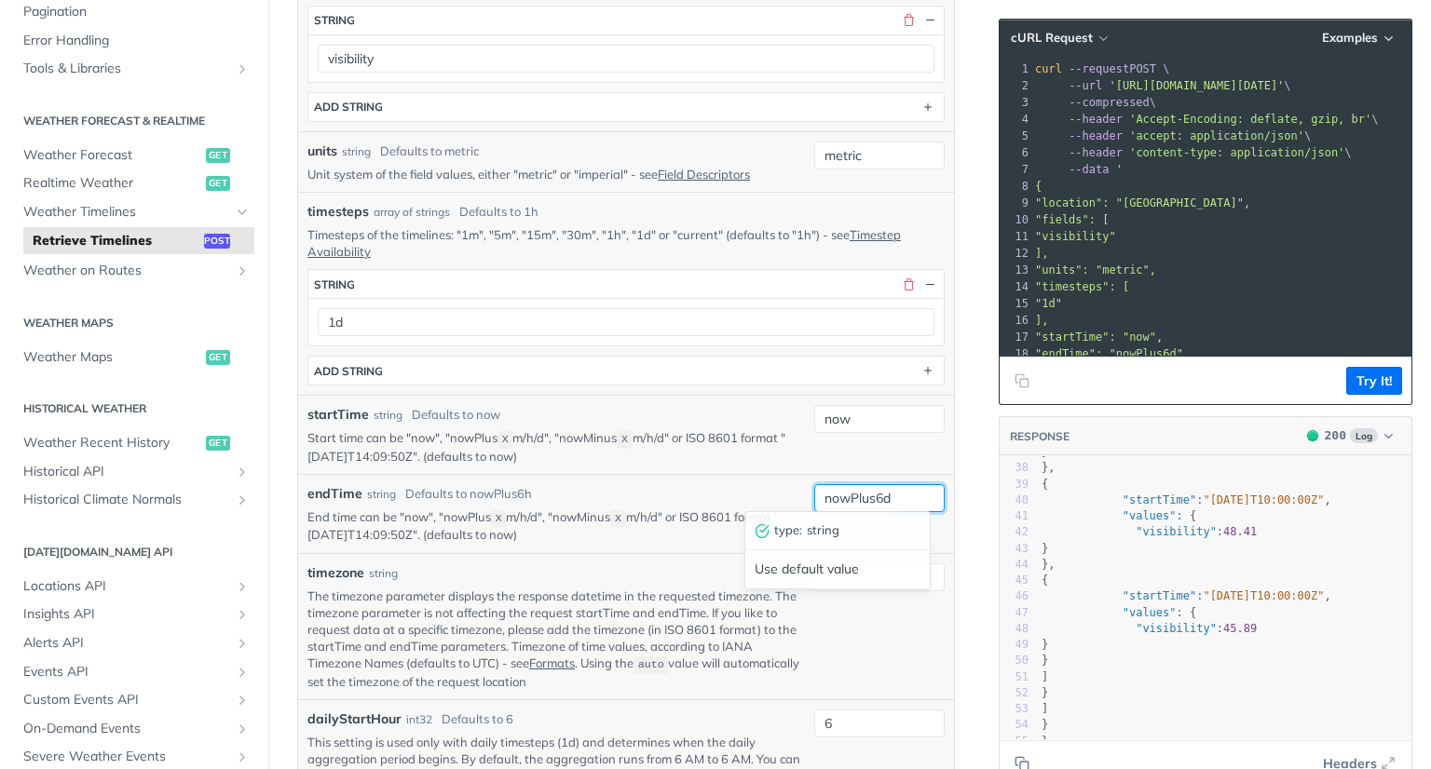
click at [872, 496] on div "nowPlus6d type : string Use default value" at bounding box center [879, 498] width 130 height 28
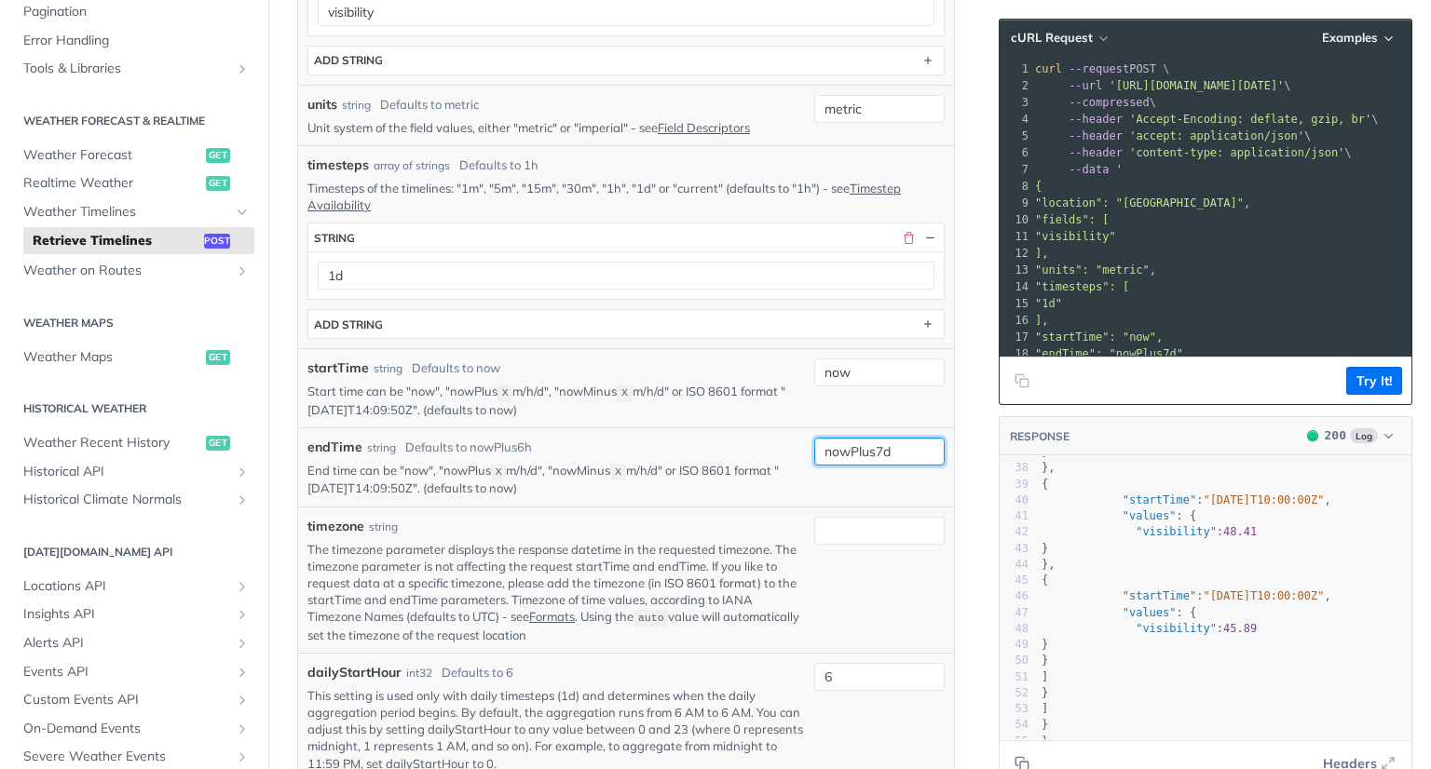
type input "nowPlus7d"
click at [1367, 370] on button "Try It!" at bounding box center [1374, 381] width 56 height 28
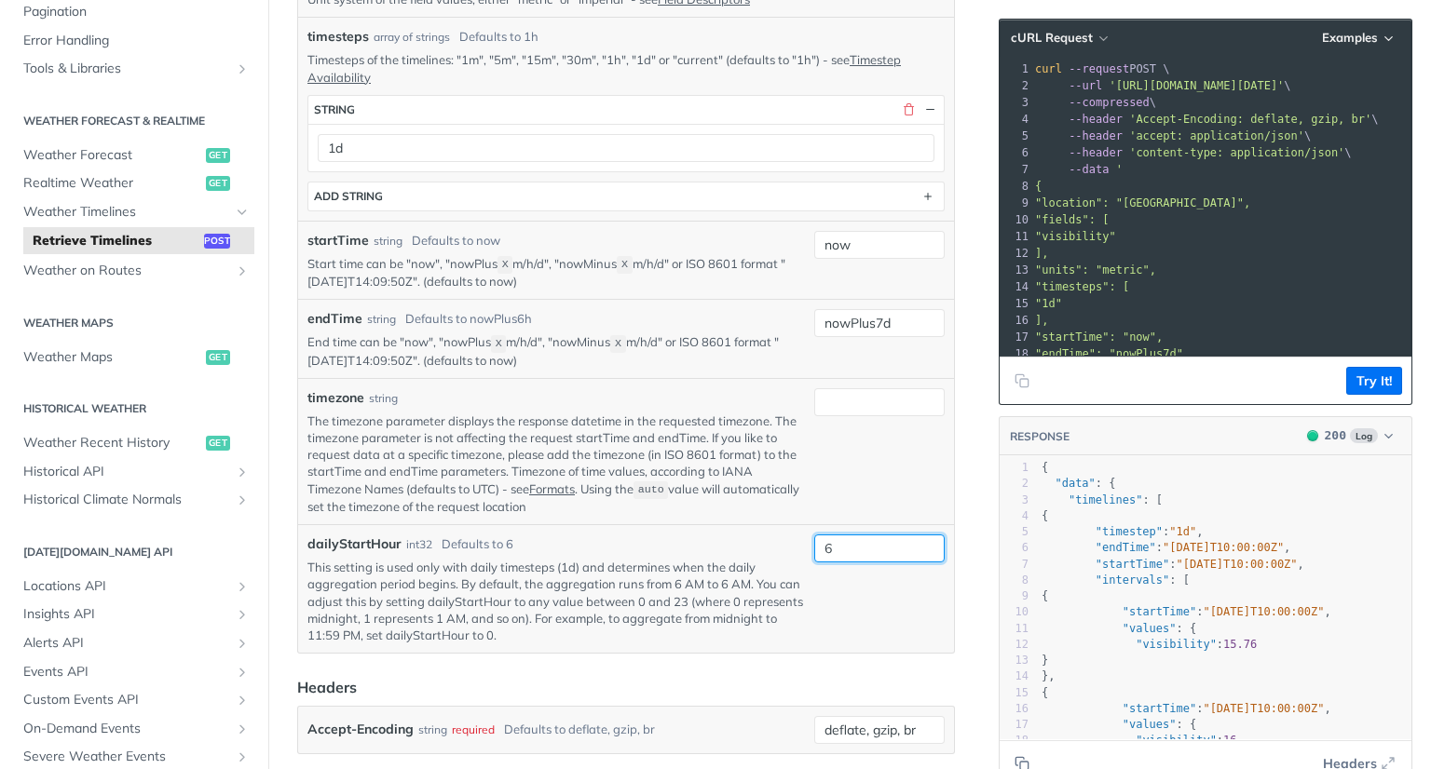
click at [857, 545] on input "6" at bounding box center [879, 549] width 130 height 28
type input "0"
click at [1347, 382] on button "Try It!" at bounding box center [1374, 381] width 56 height 28
click at [861, 550] on input "0" at bounding box center [879, 549] width 130 height 28
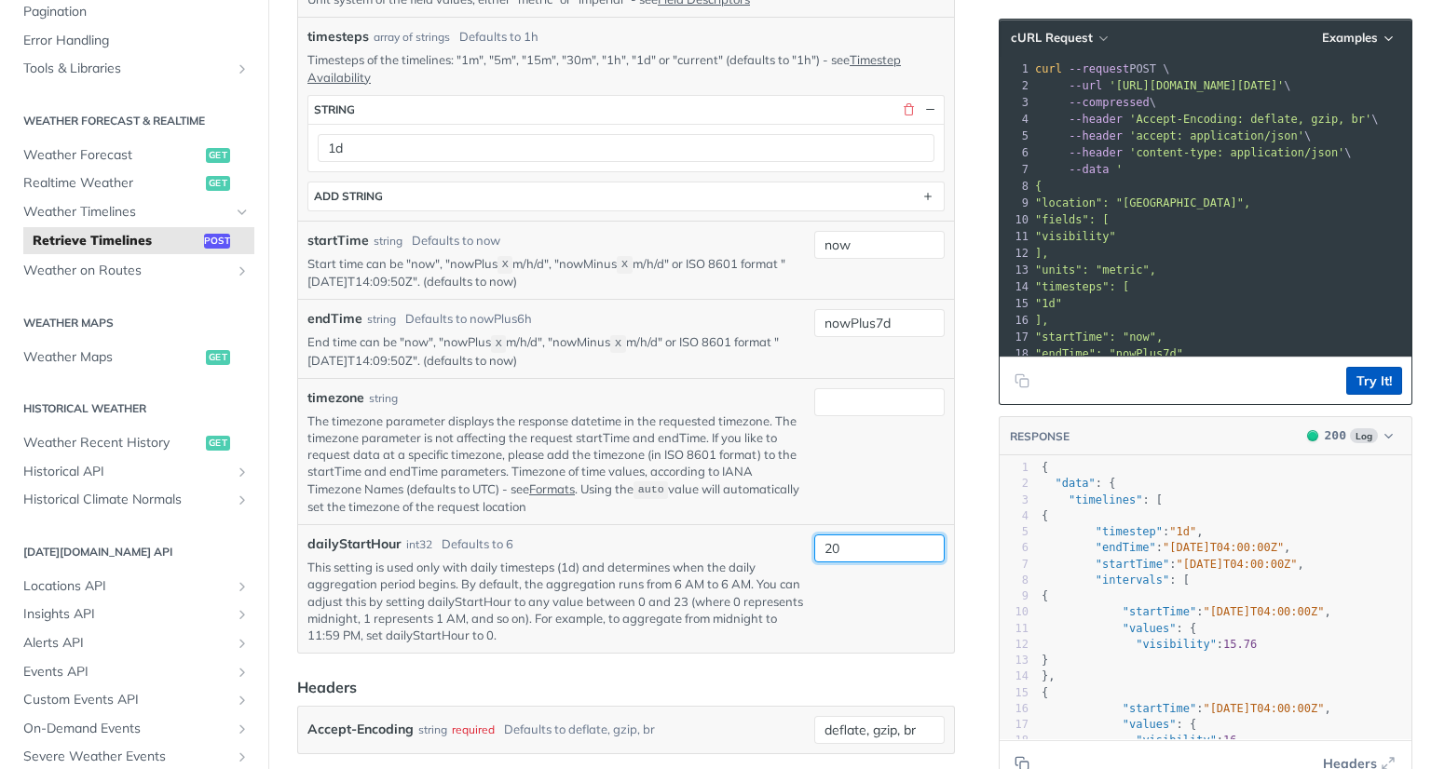
type input "20"
click at [1349, 387] on button "Try It!" at bounding box center [1374, 381] width 56 height 28
click at [1215, 565] on span ""[DATE]T00:00:00Z"" at bounding box center [1236, 564] width 121 height 13
type textarea ""startTime": "[DATE]T00:00:00Z","
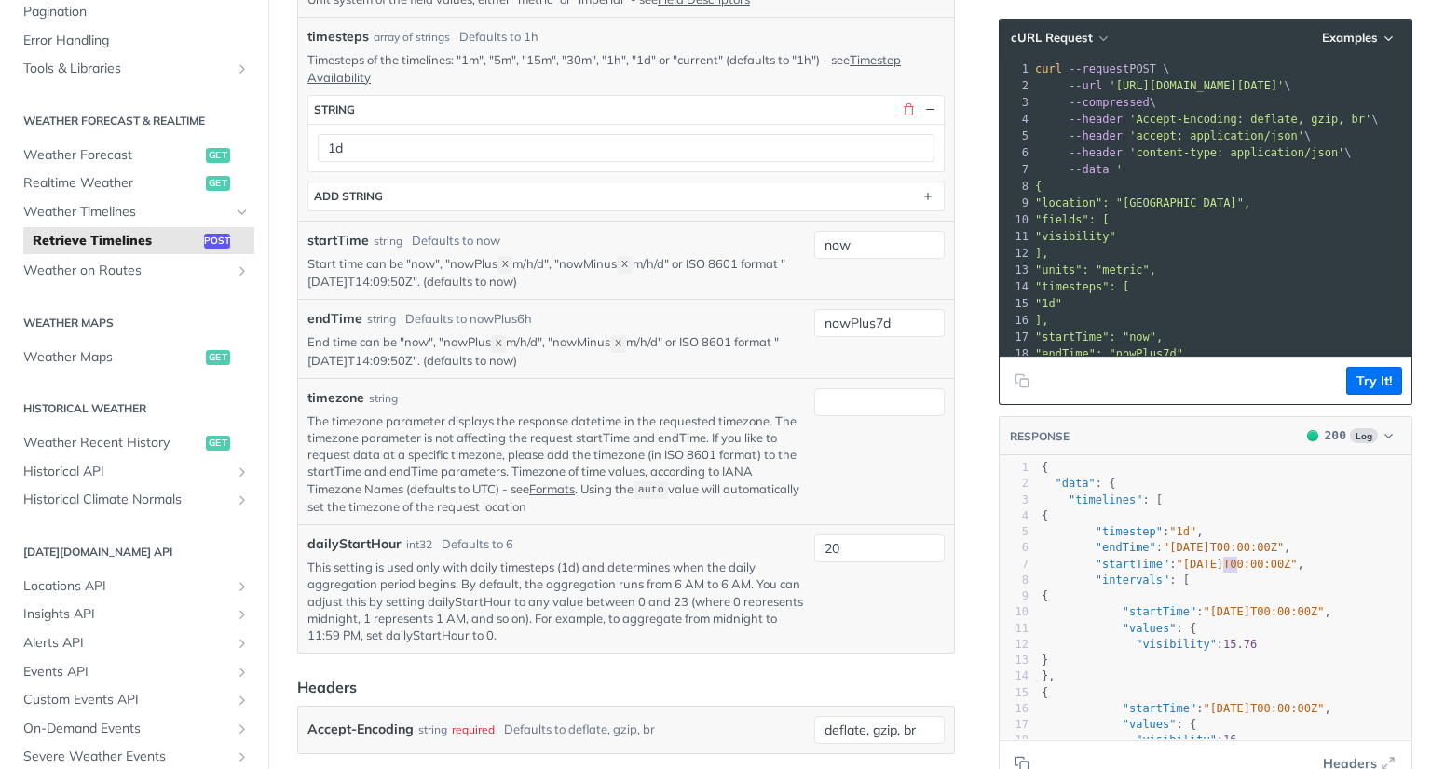
click at [1215, 565] on span ""[DATE]T00:00:00Z"" at bounding box center [1236, 564] width 121 height 13
click at [1317, 552] on pre ""endTime" : "[DATE]T00:00:00Z" ," at bounding box center [1224, 548] width 373 height 16
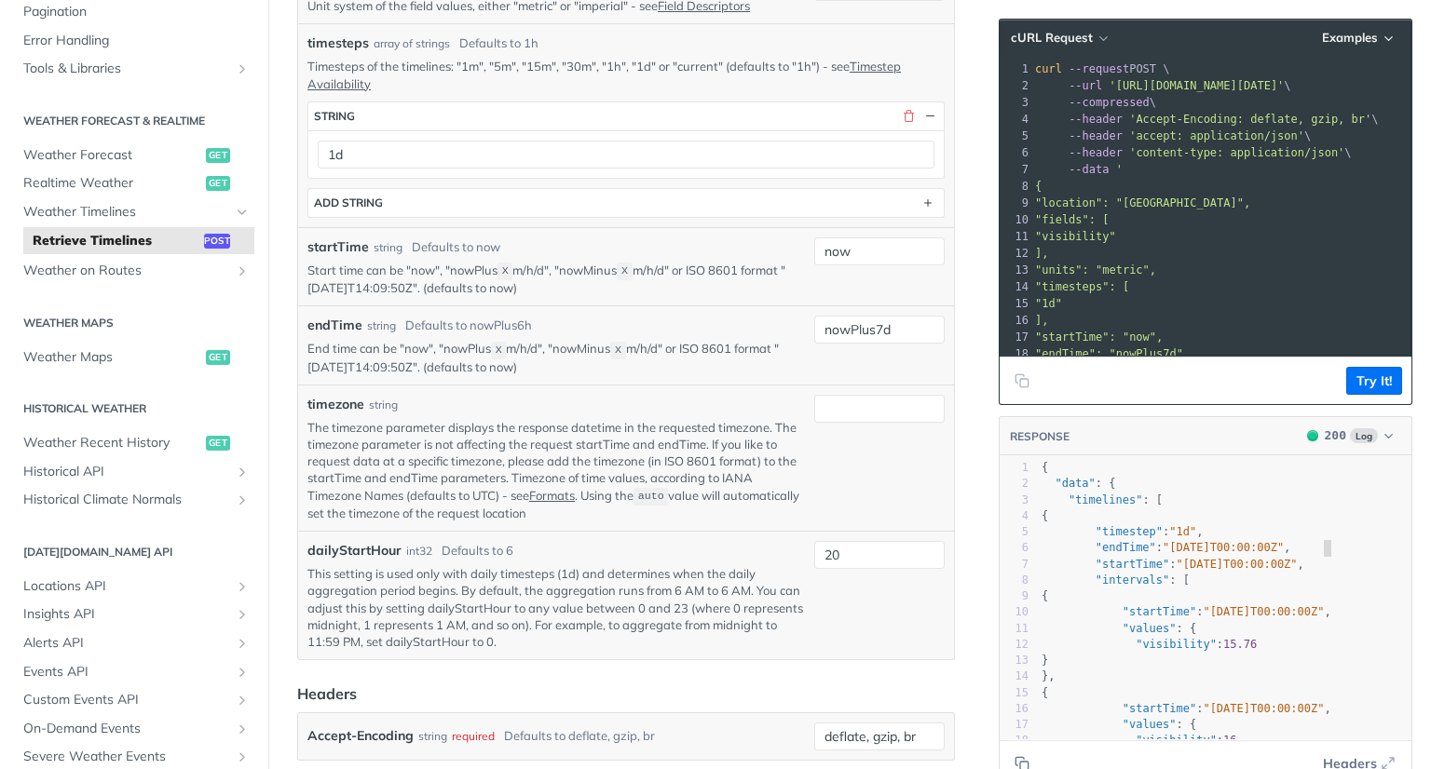
click at [576, 354] on p "End time can be "now", "nowPlus X m/h/d", "nowMinus X m/h/d" or ISO 8601 format…" at bounding box center [556, 357] width 499 height 35
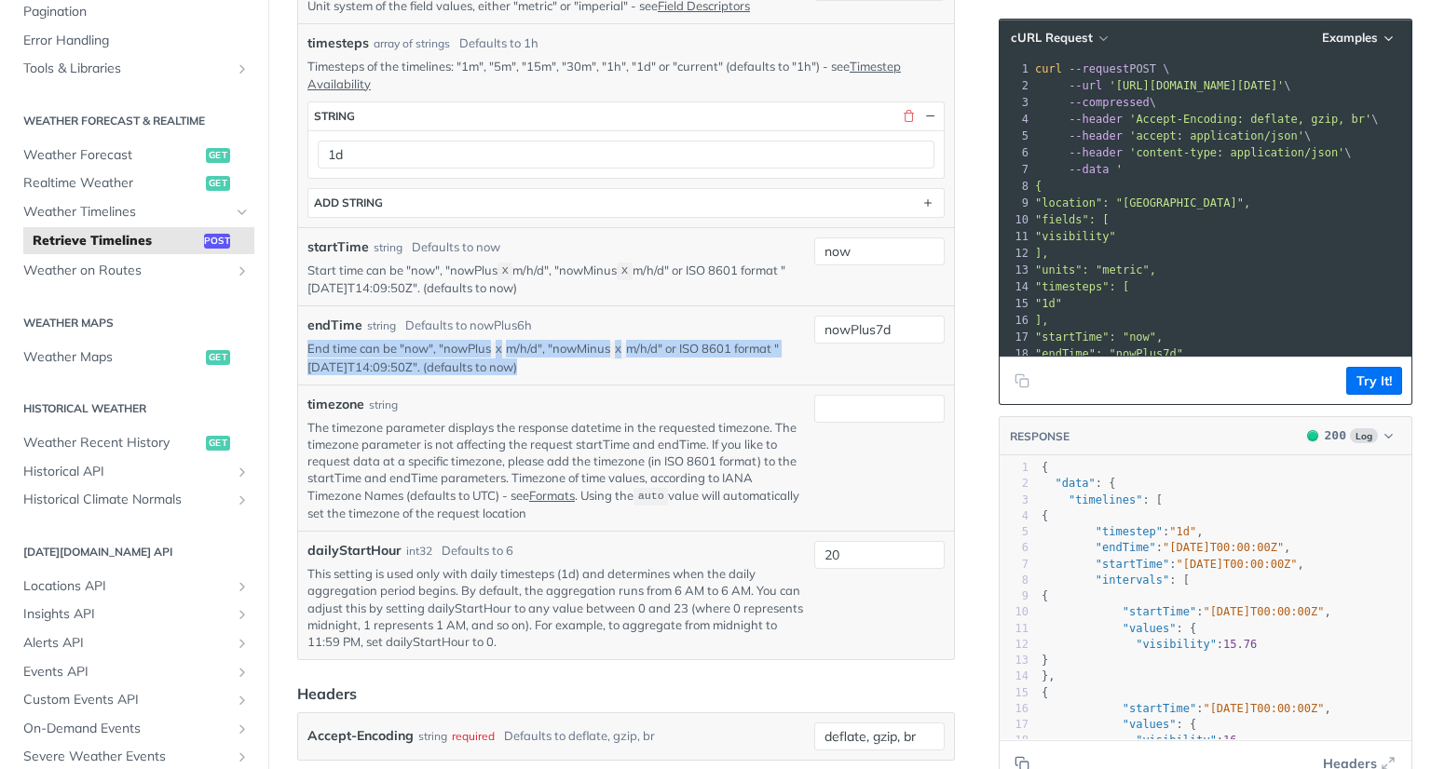
click at [576, 354] on p "End time can be "now", "nowPlus X m/h/d", "nowMinus X m/h/d" or ISO 8601 format…" at bounding box center [556, 357] width 499 height 35
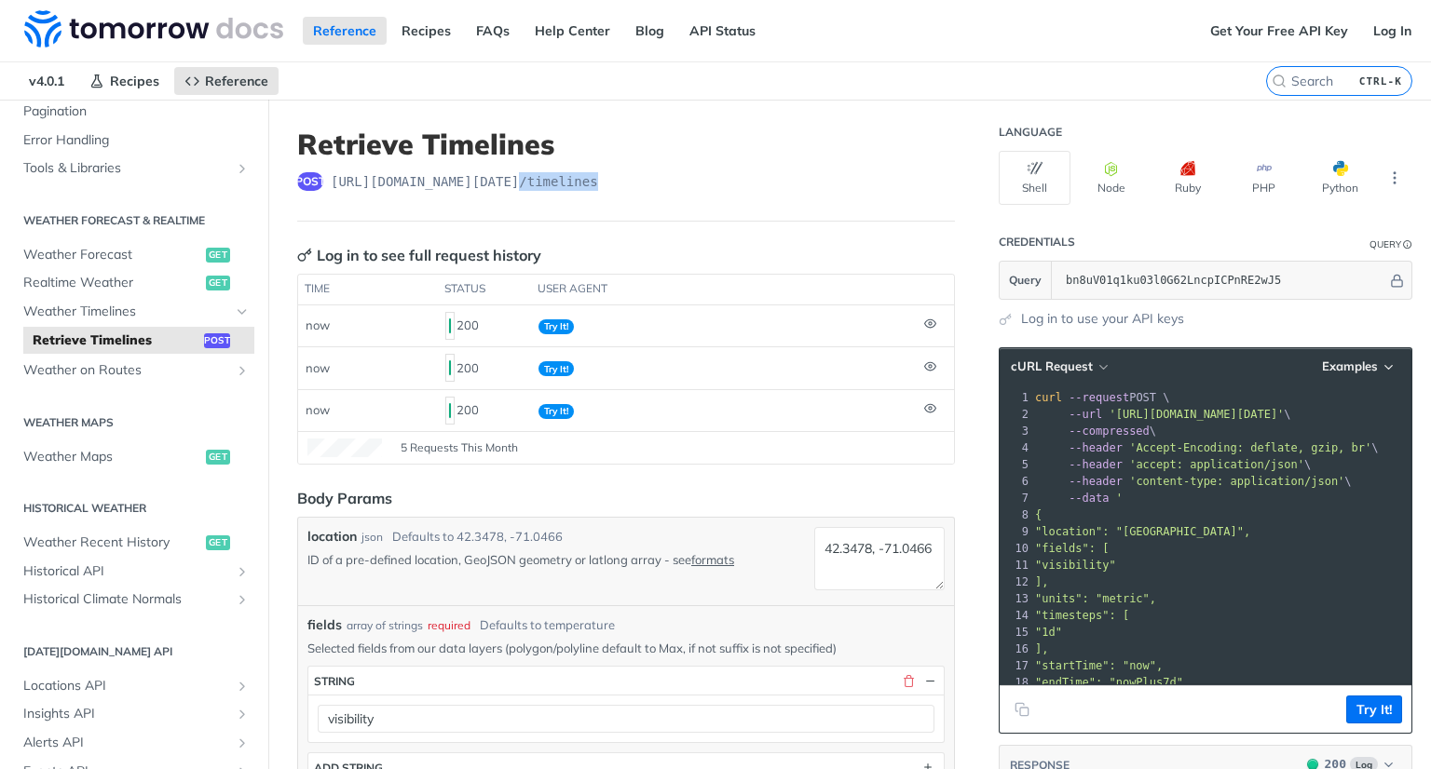
drag, startPoint x: 558, startPoint y: 181, endPoint x: 522, endPoint y: 184, distance: 36.5
click at [522, 184] on span "[URL][DOMAIN_NAME][DATE] /timelines" at bounding box center [464, 181] width 267 height 19
copy span "v4 /timelines"
copy span "/v4 /timelines"
